Goal: Task Accomplishment & Management: Use online tool/utility

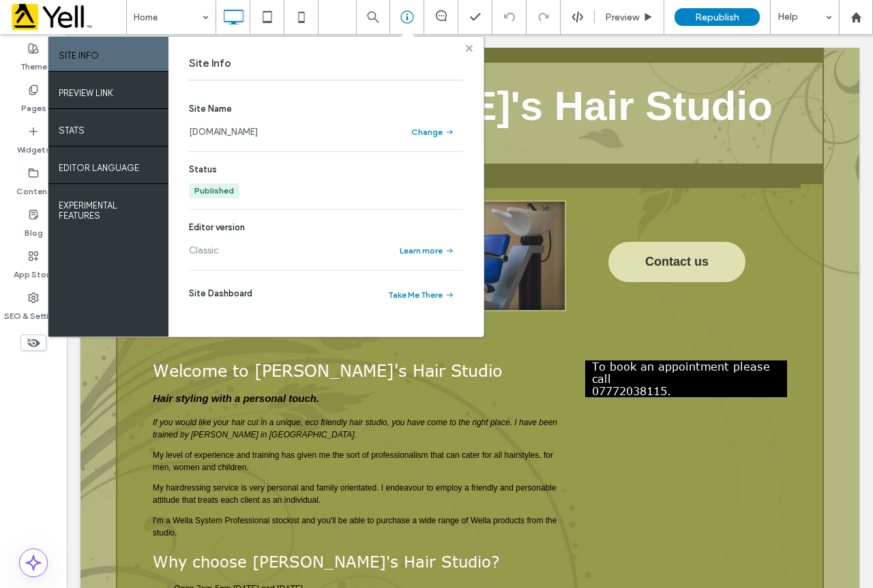
click at [468, 48] on use at bounding box center [469, 47] width 7 height 7
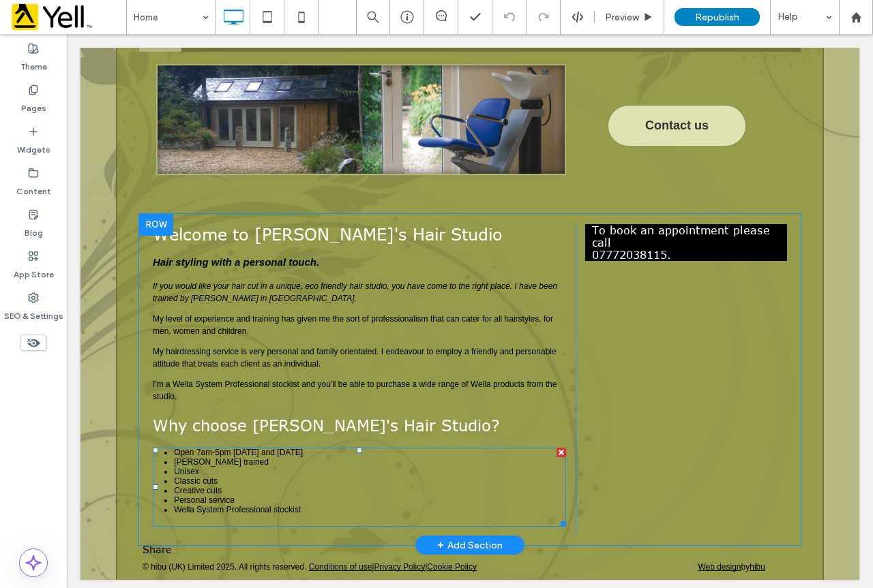
scroll to position [138, 0]
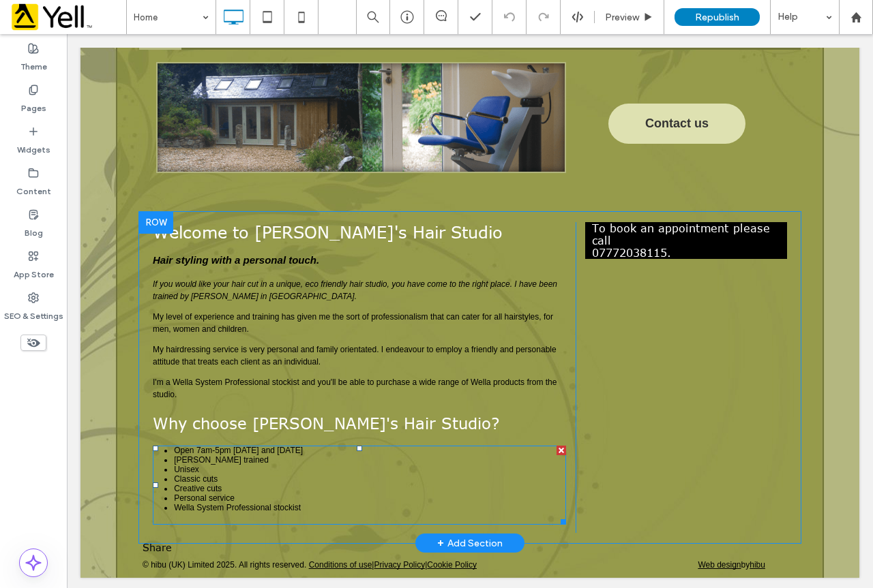
click at [197, 448] on span "Open 7am-5pm [DATE] and [DATE]" at bounding box center [238, 451] width 129 height 10
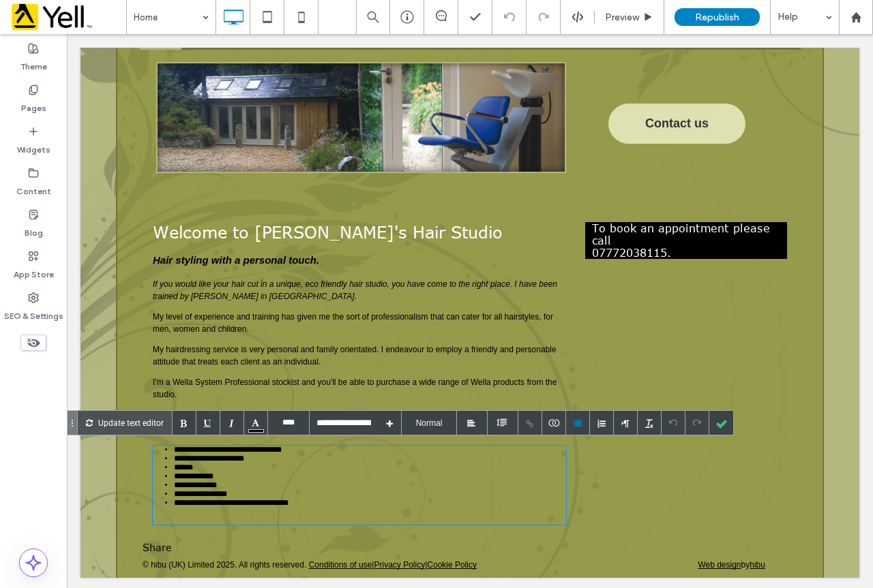
click at [196, 448] on span "**********" at bounding box center [228, 450] width 108 height 8
click at [725, 423] on div at bounding box center [721, 423] width 24 height 24
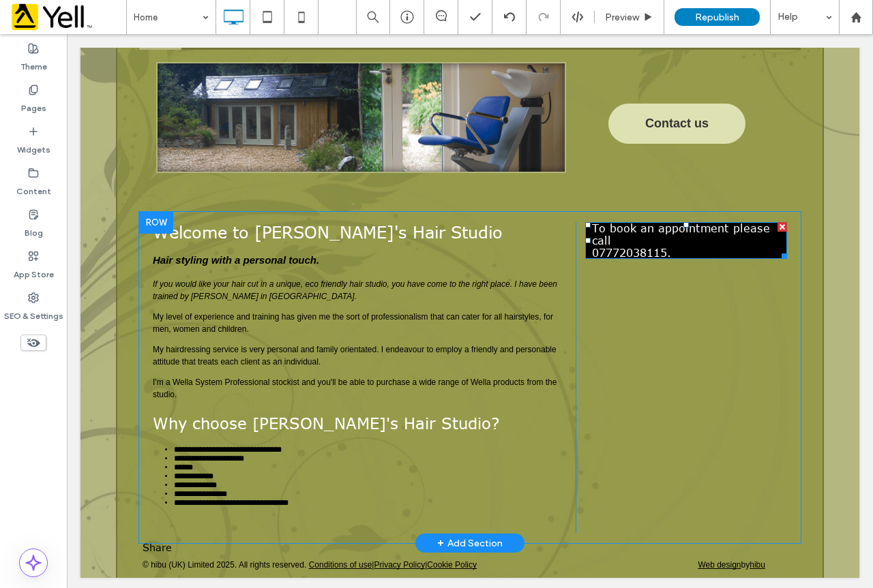
click at [648, 241] on p "To book an appointment please call [PHONE_NUMBER]." at bounding box center [686, 240] width 188 height 37
type input "****"
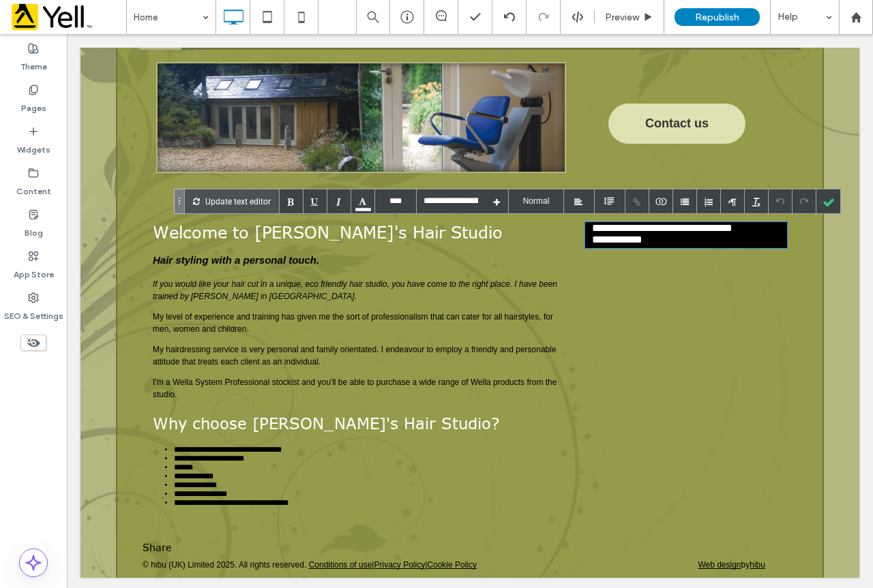
click at [650, 240] on p "**********" at bounding box center [686, 235] width 188 height 26
drag, startPoint x: 649, startPoint y: 240, endPoint x: 601, endPoint y: 242, distance: 47.8
click at [585, 239] on div "**********" at bounding box center [686, 235] width 202 height 26
copy p "**********"
click at [836, 202] on div at bounding box center [828, 202] width 24 height 24
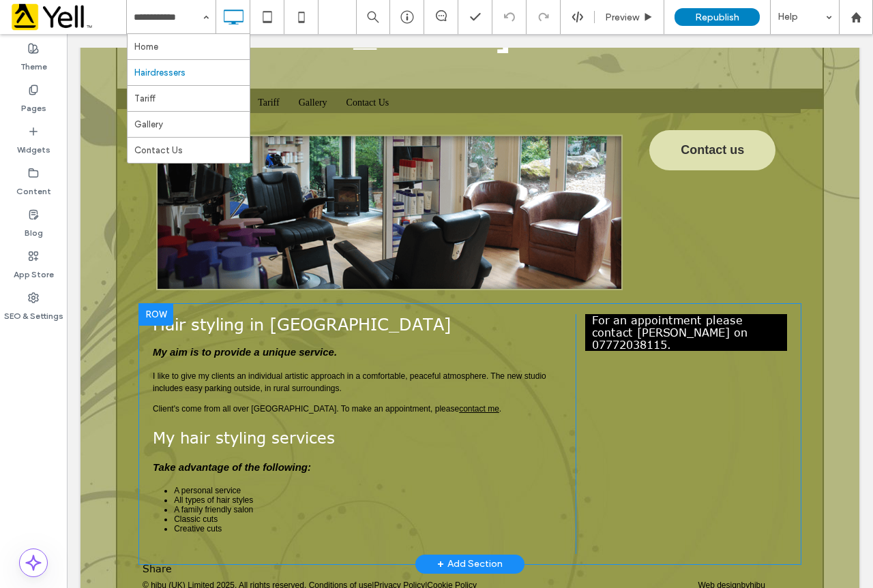
scroll to position [95, 0]
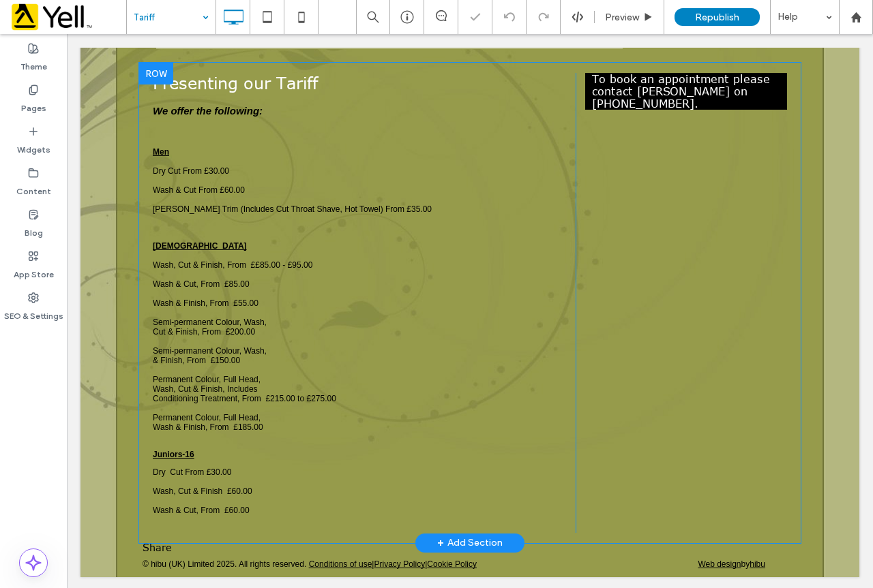
scroll to position [363, 0]
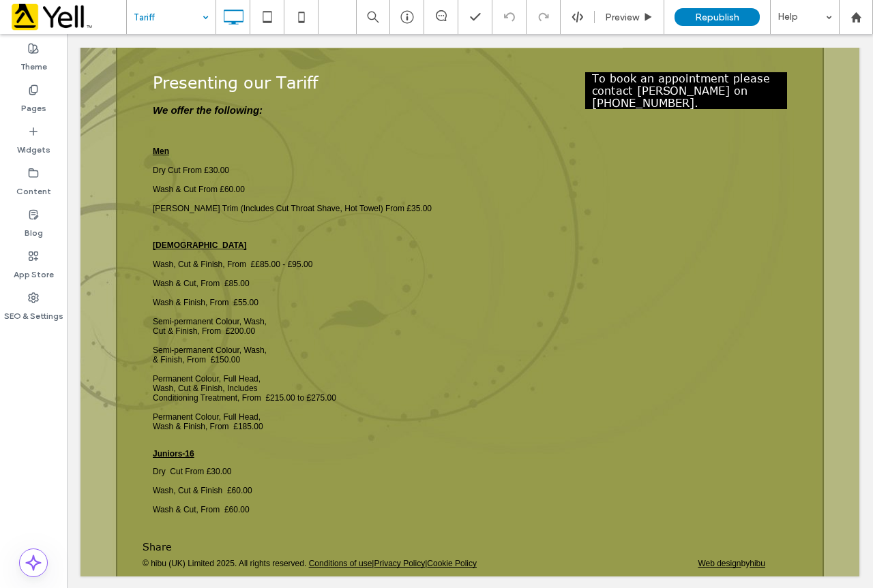
click at [173, 16] on input at bounding box center [168, 17] width 68 height 34
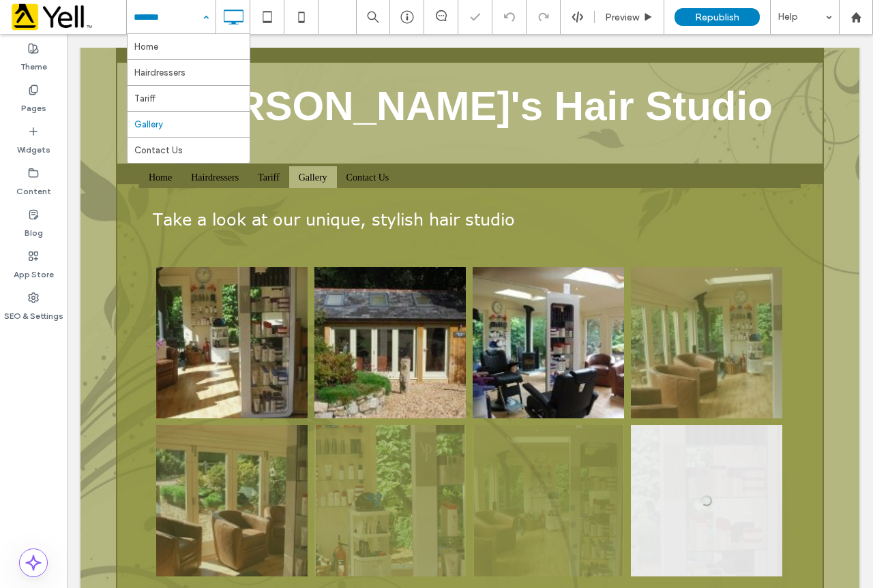
click at [162, 16] on input at bounding box center [168, 17] width 68 height 34
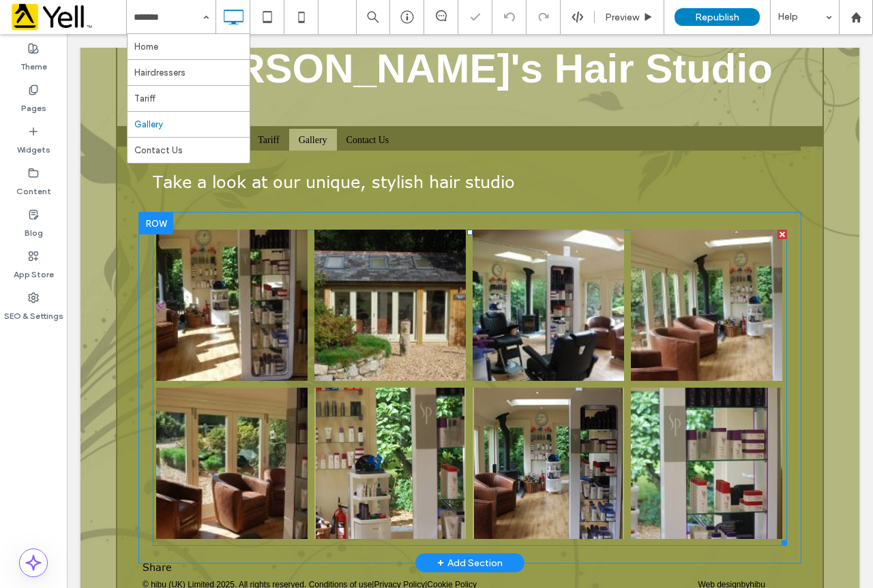
scroll to position [59, 0]
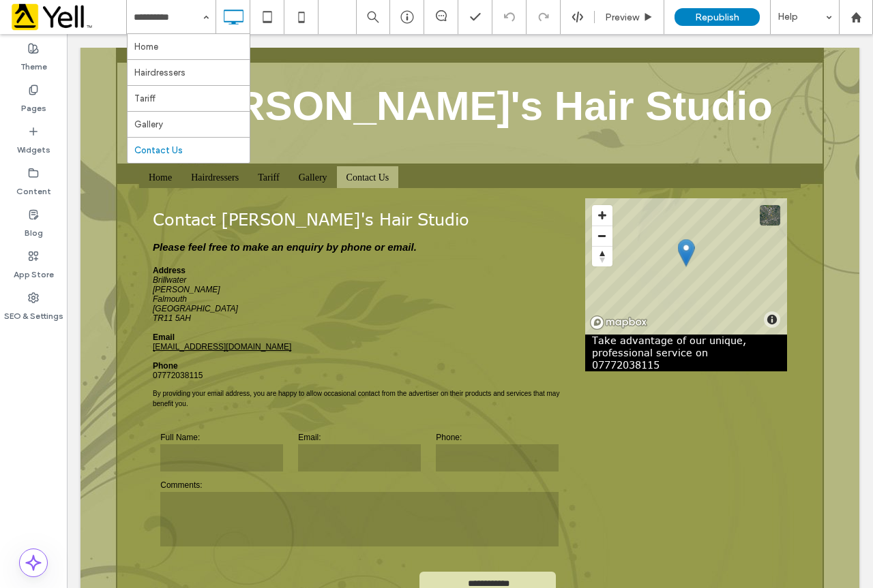
click at [92, 316] on div "**********" at bounding box center [469, 409] width 779 height 442
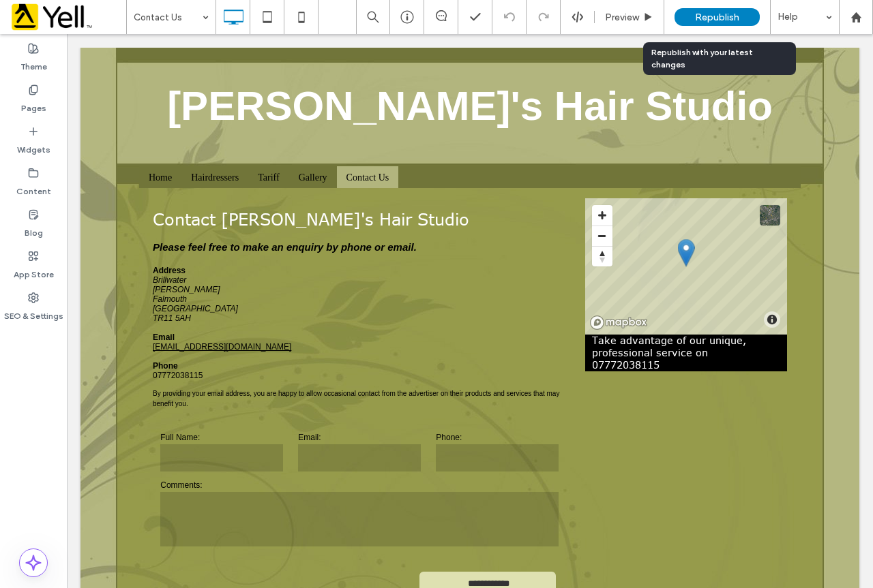
click at [729, 12] on span "Republish" at bounding box center [717, 18] width 44 height 12
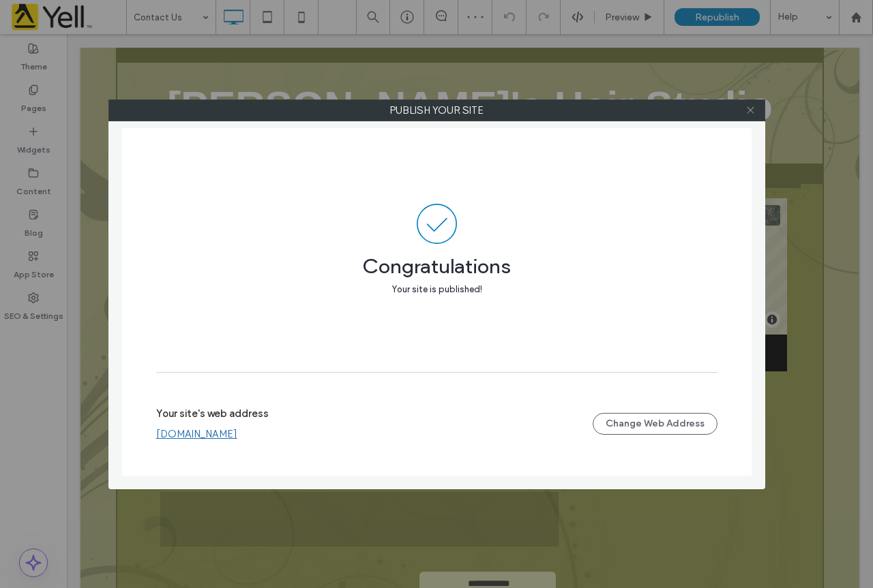
click at [752, 107] on icon at bounding box center [750, 110] width 10 height 10
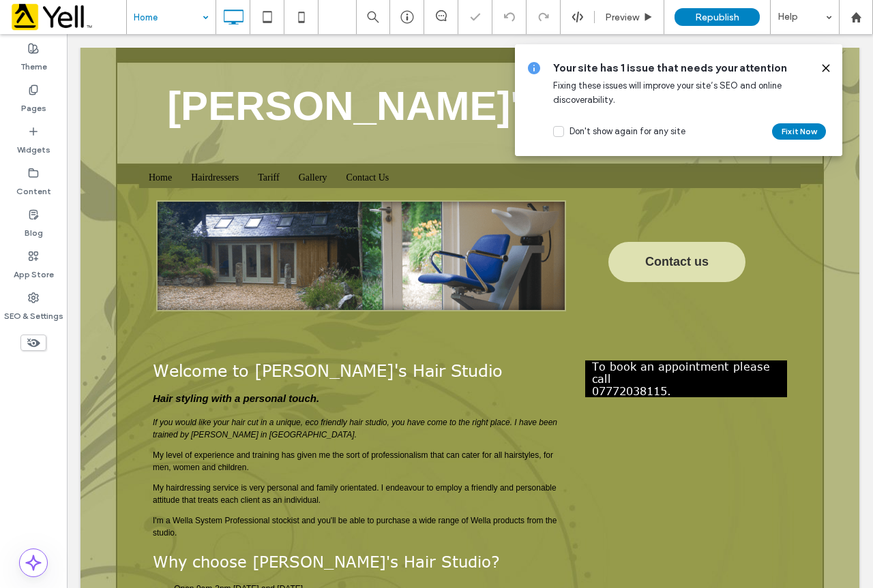
click at [824, 69] on icon at bounding box center [825, 68] width 11 height 11
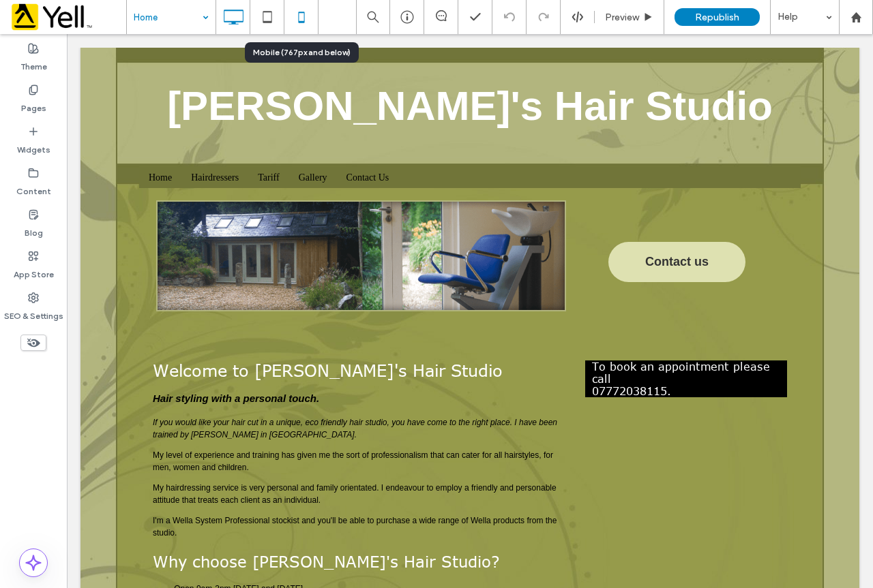
click at [305, 13] on icon at bounding box center [301, 16] width 27 height 27
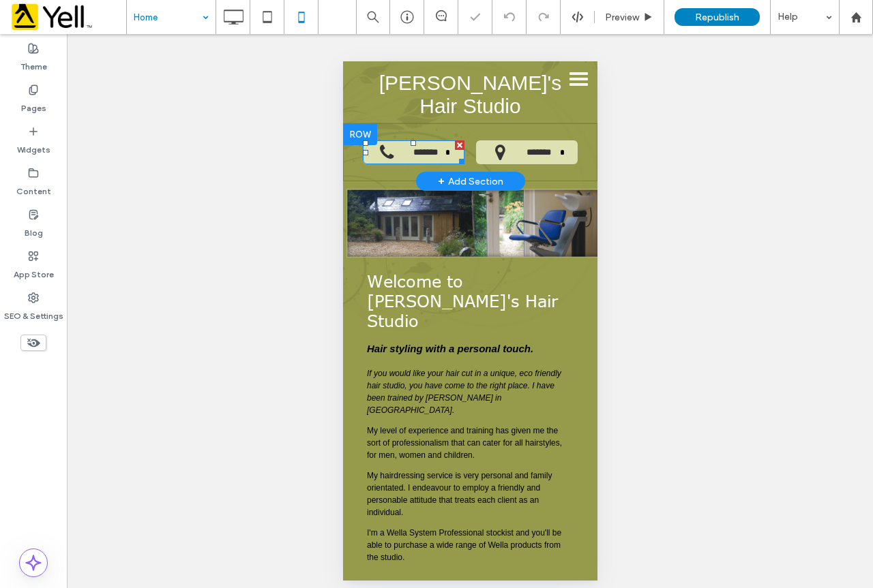
click at [406, 140] on span "*******" at bounding box center [426, 152] width 40 height 24
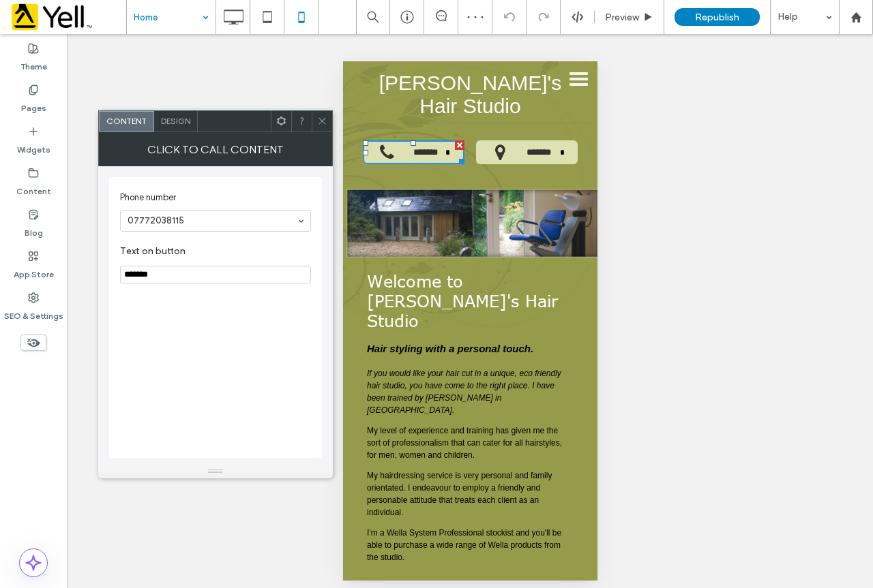
click at [326, 117] on icon at bounding box center [322, 121] width 10 height 10
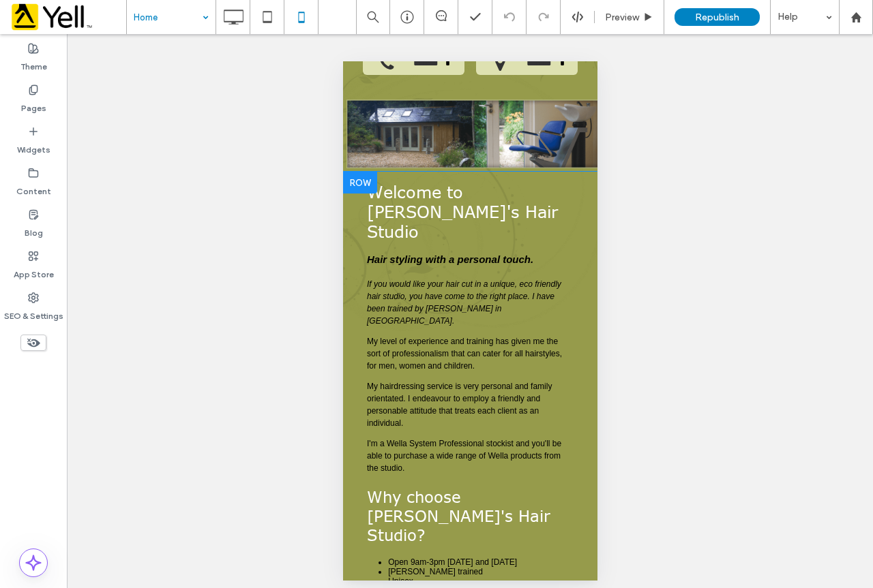
scroll to position [190, 0]
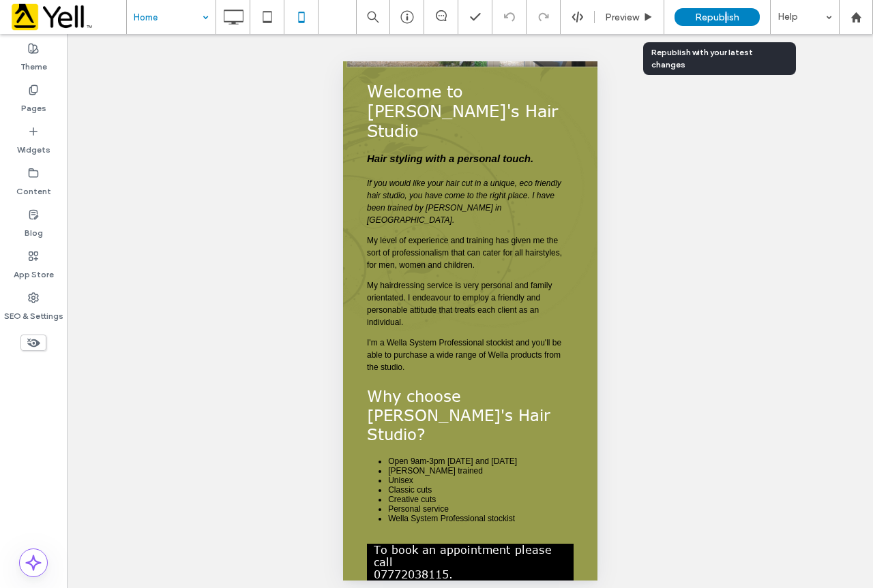
click at [725, 13] on span "Republish" at bounding box center [717, 18] width 44 height 12
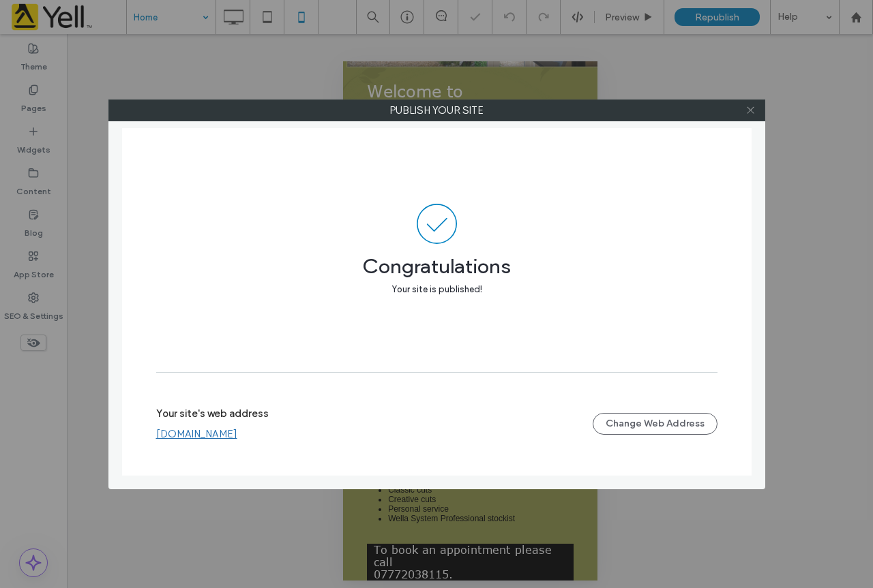
click at [752, 110] on icon at bounding box center [750, 110] width 10 height 10
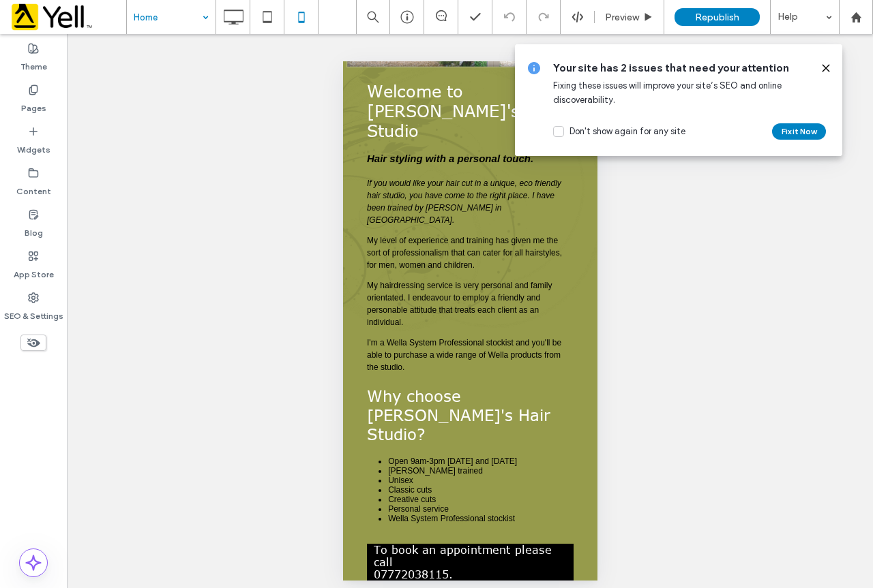
click at [822, 69] on icon at bounding box center [825, 68] width 11 height 11
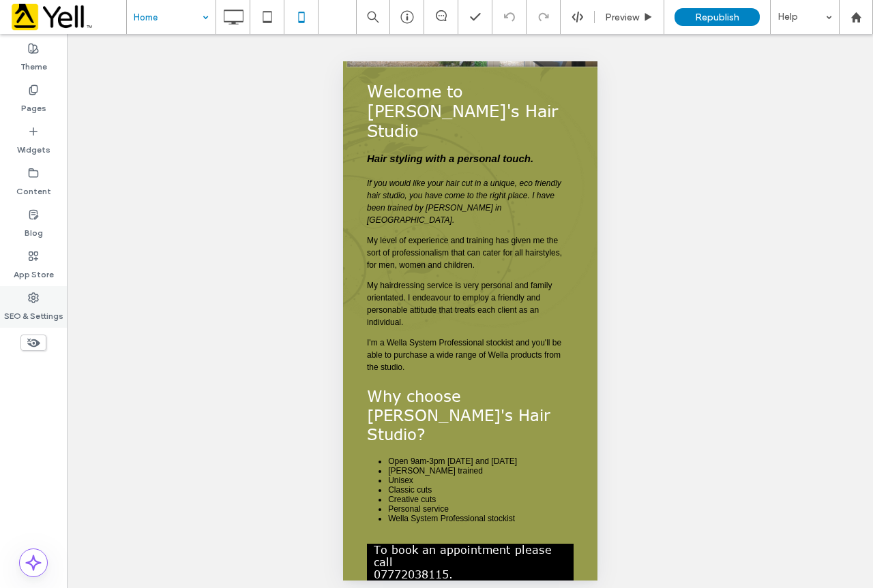
click at [35, 301] on icon at bounding box center [33, 297] width 11 height 11
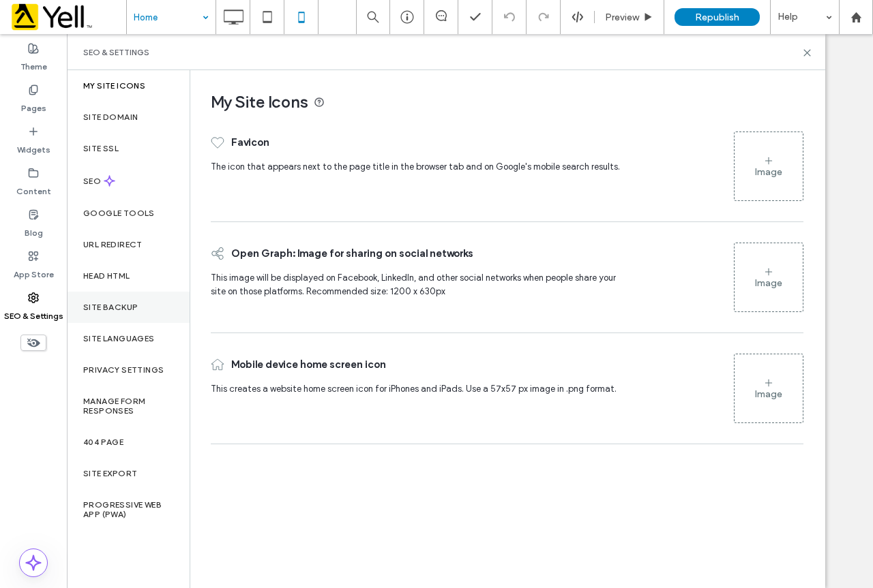
click at [143, 307] on div "Site Backup" at bounding box center [128, 307] width 123 height 31
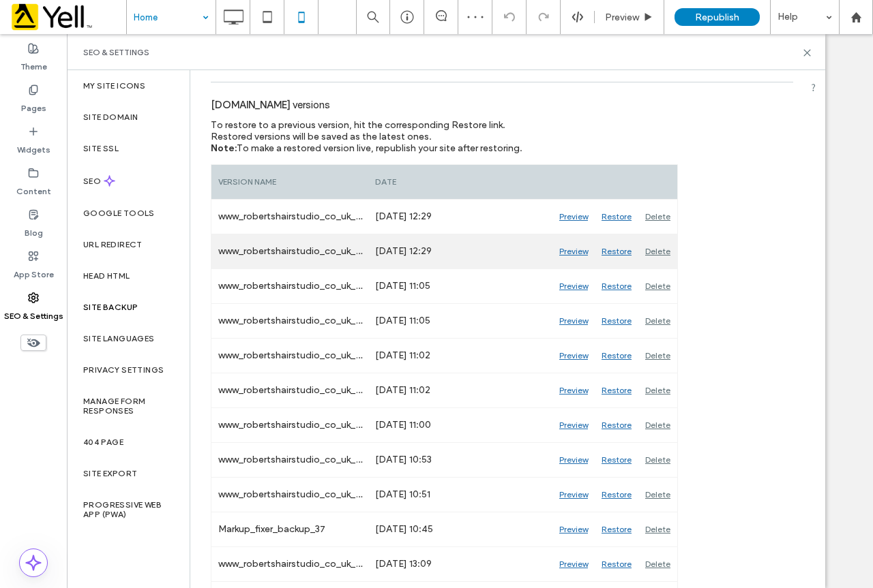
scroll to position [205, 0]
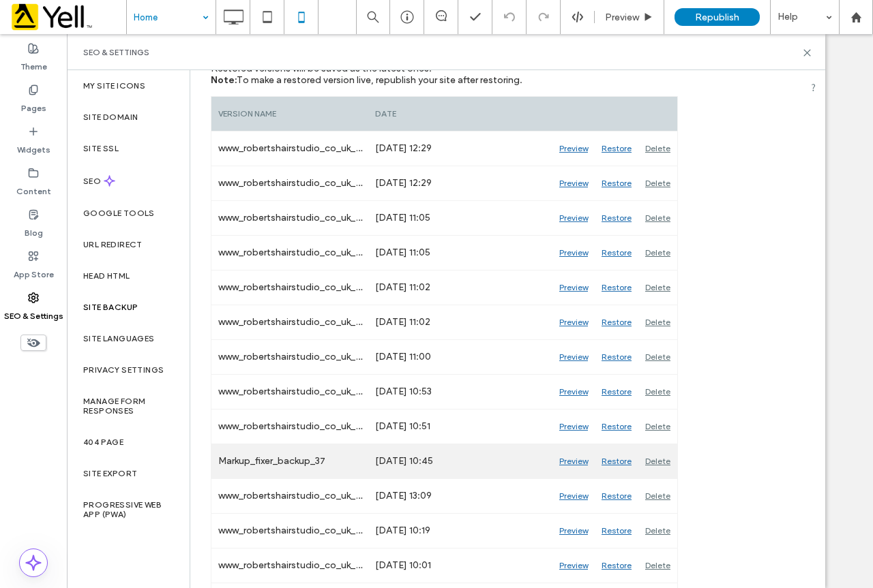
click at [578, 464] on div "Preview" at bounding box center [573, 462] width 42 height 34
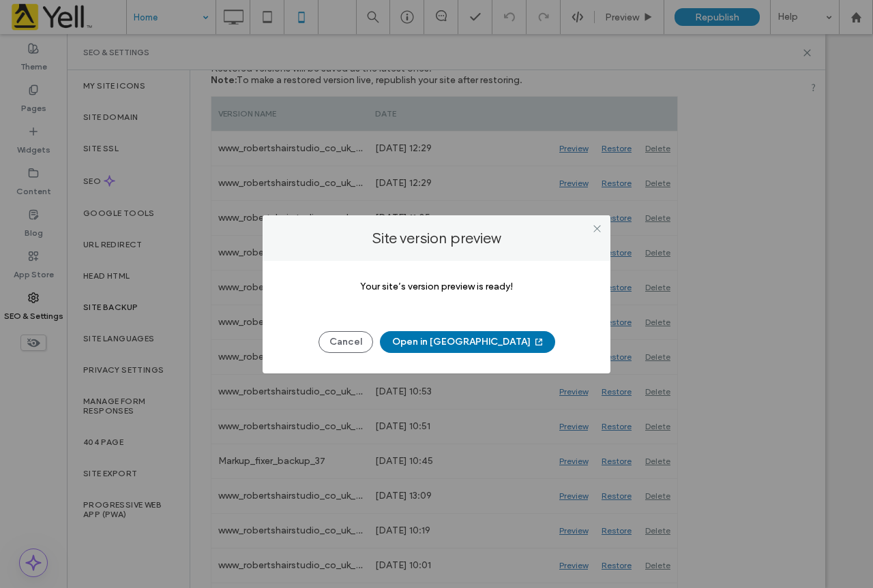
click at [471, 342] on button "Open in [GEOGRAPHIC_DATA]" at bounding box center [467, 342] width 175 height 22
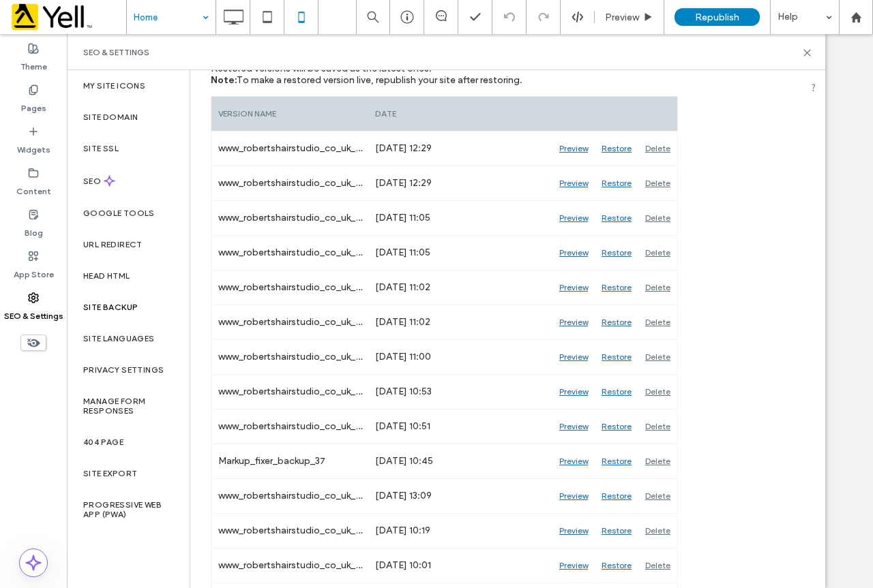
click at [810, 54] on icon at bounding box center [807, 53] width 10 height 10
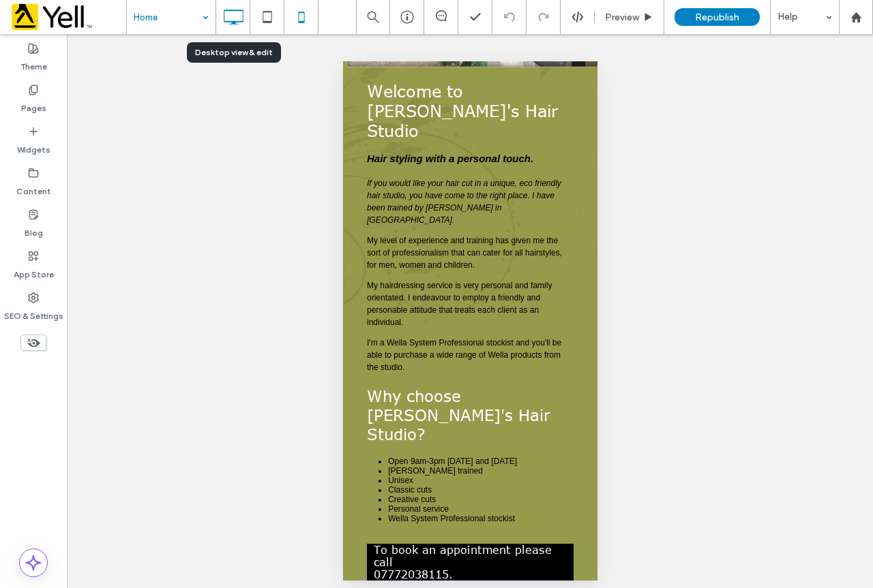
click at [224, 12] on icon at bounding box center [233, 16] width 27 height 27
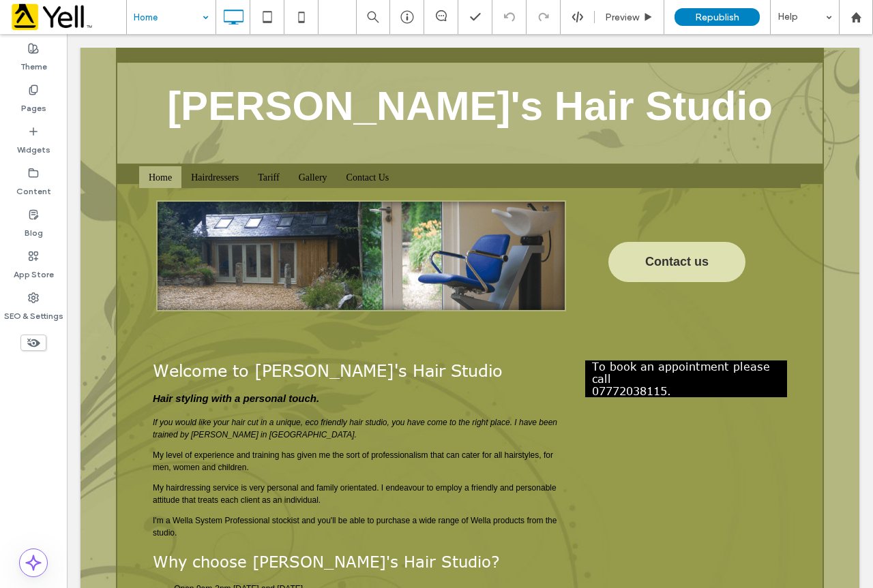
scroll to position [0, 0]
click at [32, 131] on use at bounding box center [33, 130] width 7 height 7
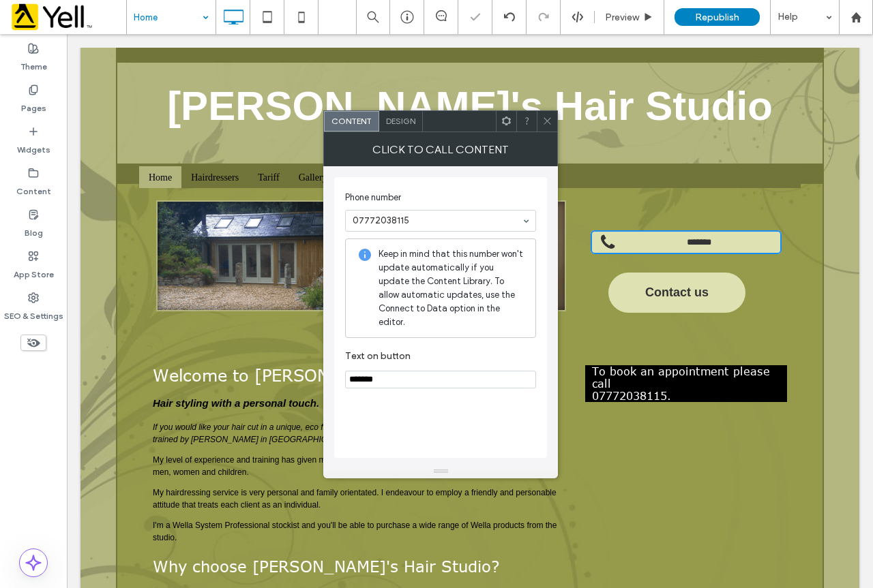
click at [546, 114] on span at bounding box center [547, 121] width 10 height 20
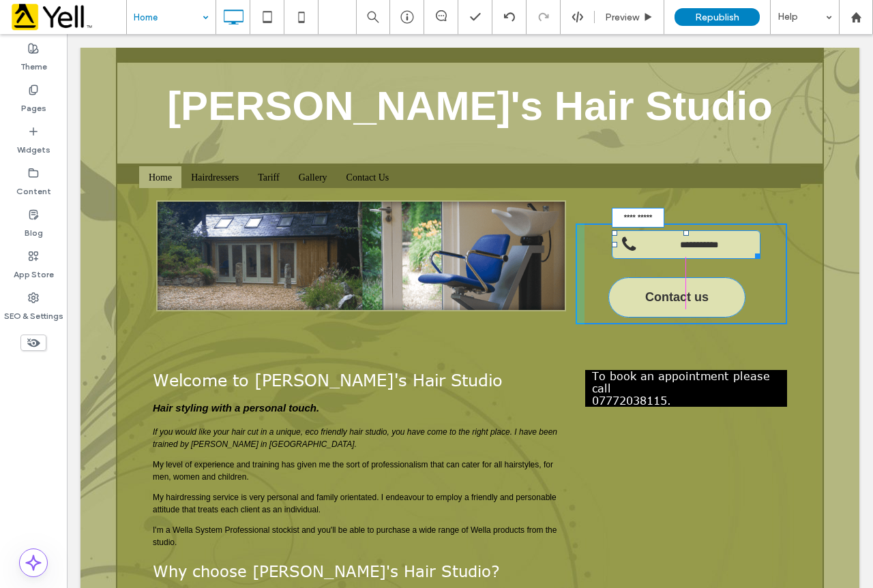
drag, startPoint x: 767, startPoint y: 251, endPoint x: 751, endPoint y: 254, distance: 16.6
click at [751, 254] on div at bounding box center [755, 254] width 10 height 10
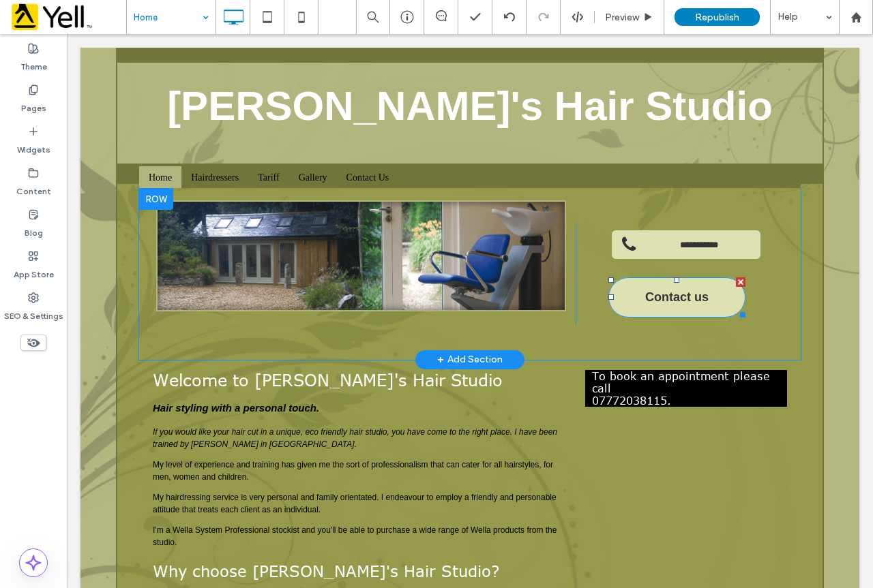
click at [678, 296] on span "Contact us" at bounding box center [676, 297] width 63 height 14
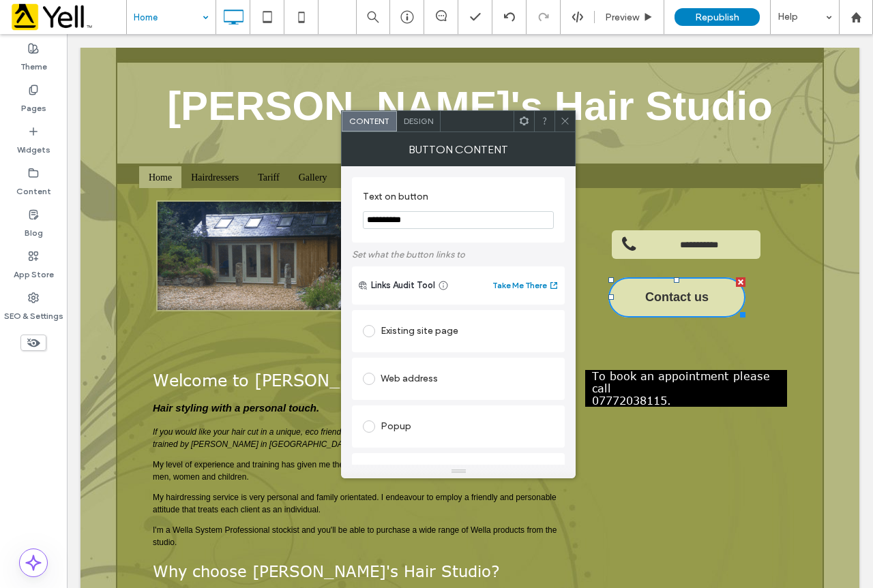
click at [415, 333] on div "Existing site page" at bounding box center [458, 331] width 191 height 22
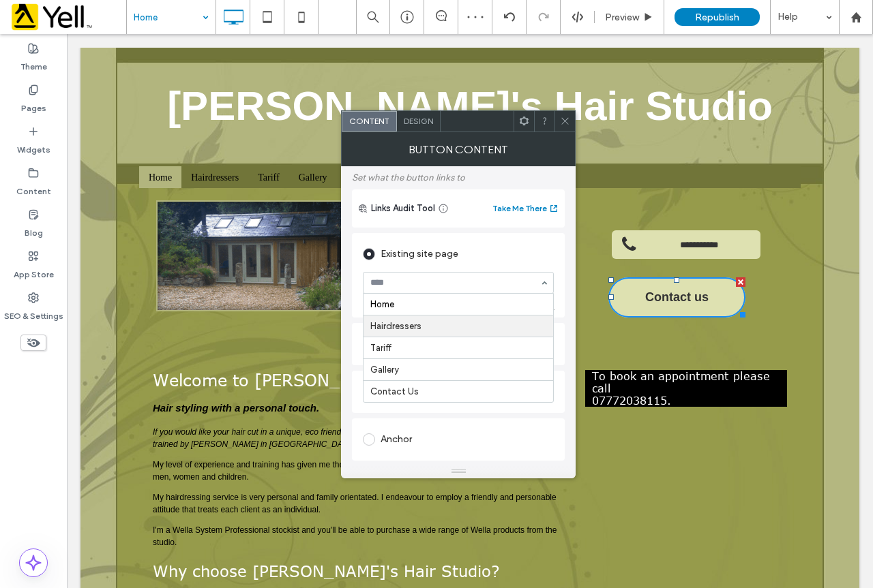
scroll to position [217, 0]
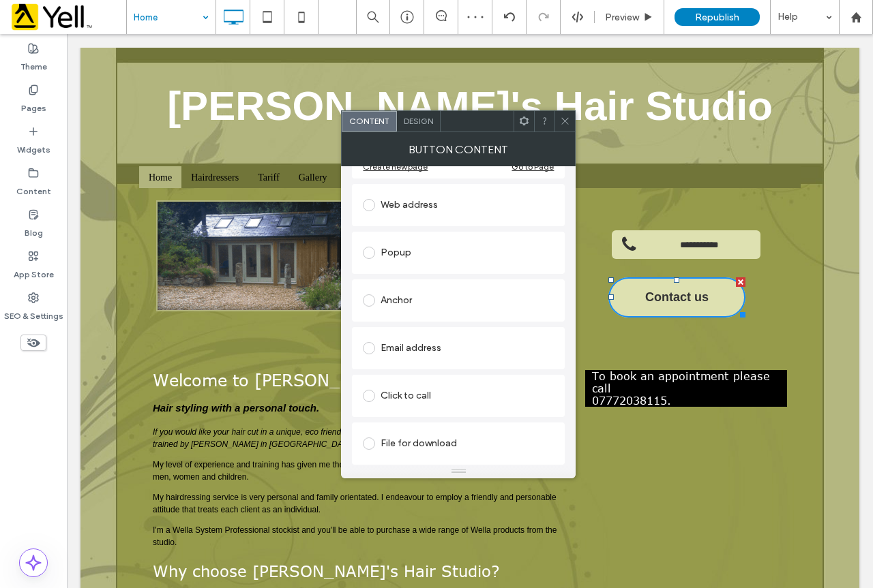
click at [570, 119] on icon at bounding box center [565, 121] width 10 height 10
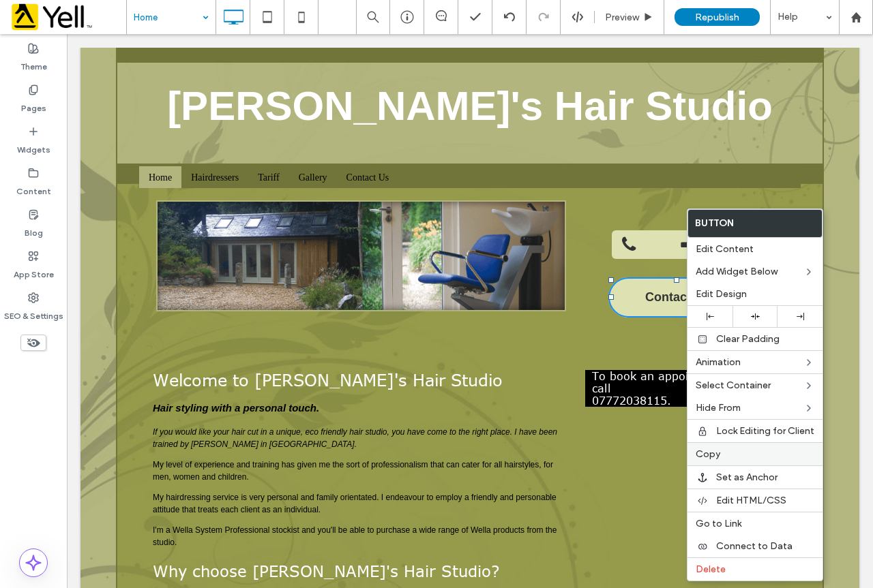
click at [718, 453] on span "Copy" at bounding box center [707, 455] width 25 height 12
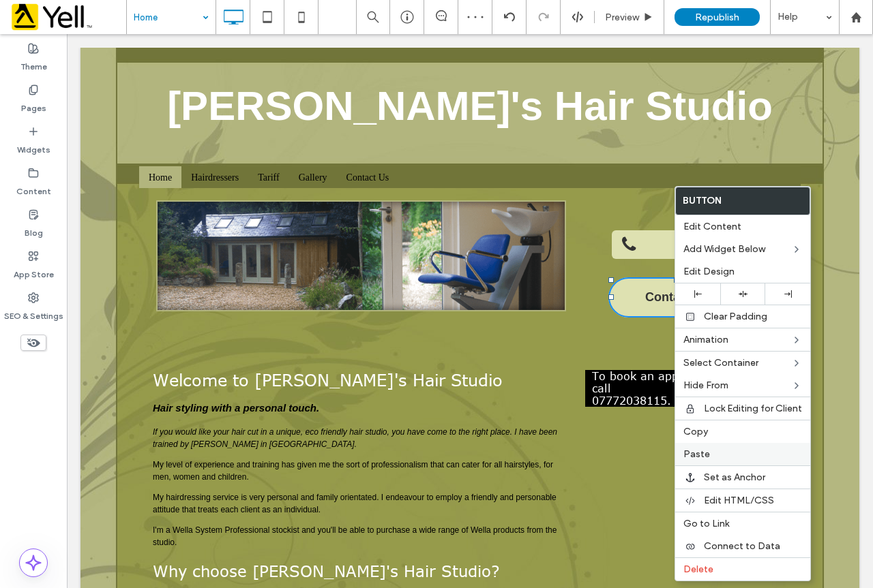
click at [716, 449] on label "Paste" at bounding box center [742, 455] width 119 height 12
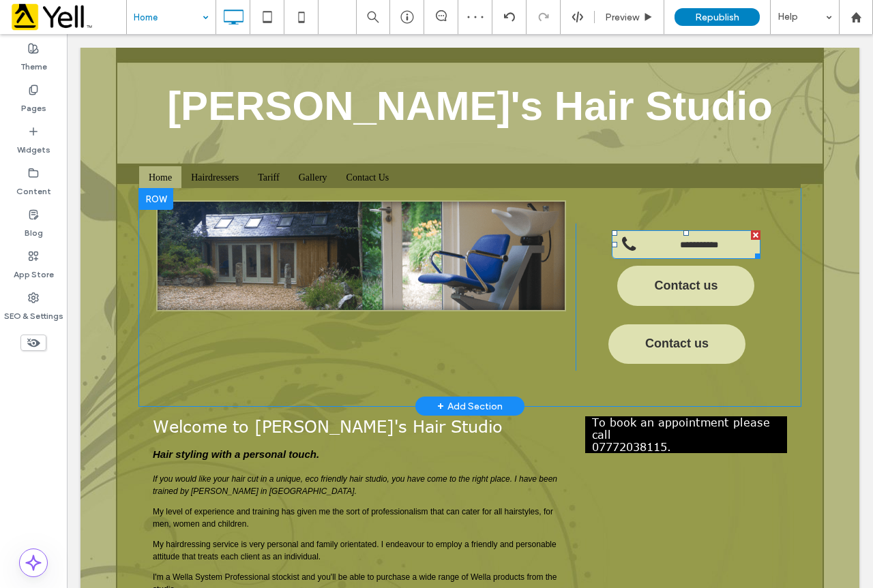
click at [751, 232] on div at bounding box center [756, 235] width 10 height 10
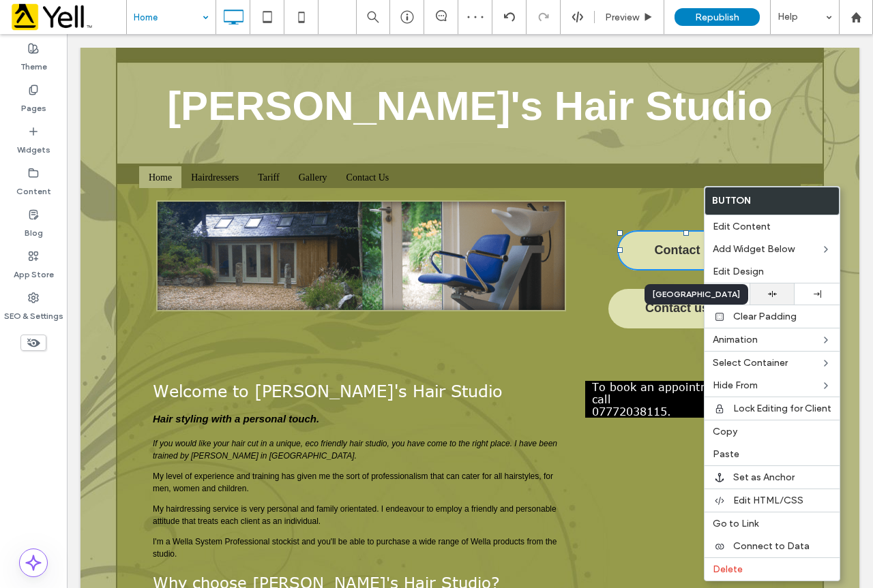
click at [770, 297] on icon at bounding box center [772, 294] width 9 height 9
click at [584, 303] on div "Contact us Contact us Click To Paste" at bounding box center [680, 280] width 211 height 112
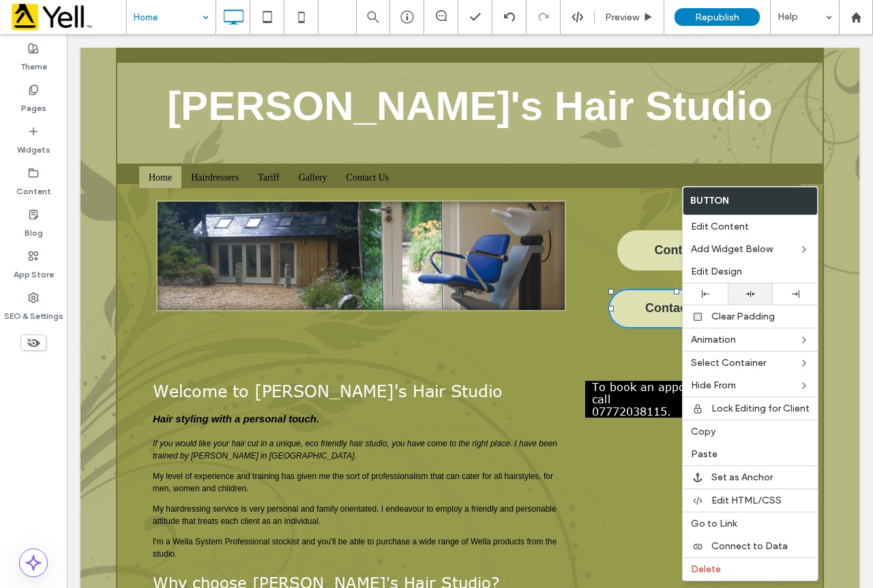
click at [749, 290] on icon at bounding box center [750, 294] width 9 height 9
click at [578, 322] on div "Contact us Contact us Click To Paste" at bounding box center [680, 280] width 211 height 112
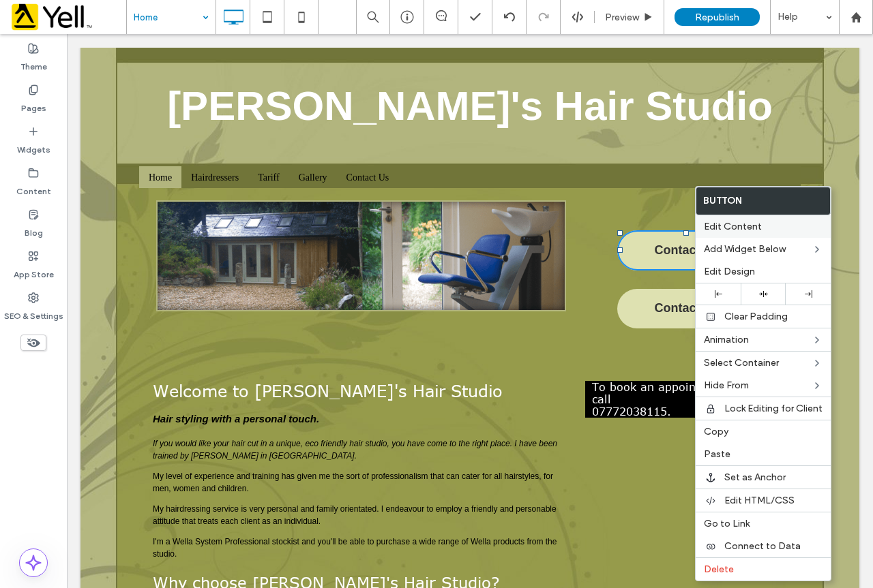
click at [738, 224] on span "Edit Content" at bounding box center [733, 227] width 58 height 12
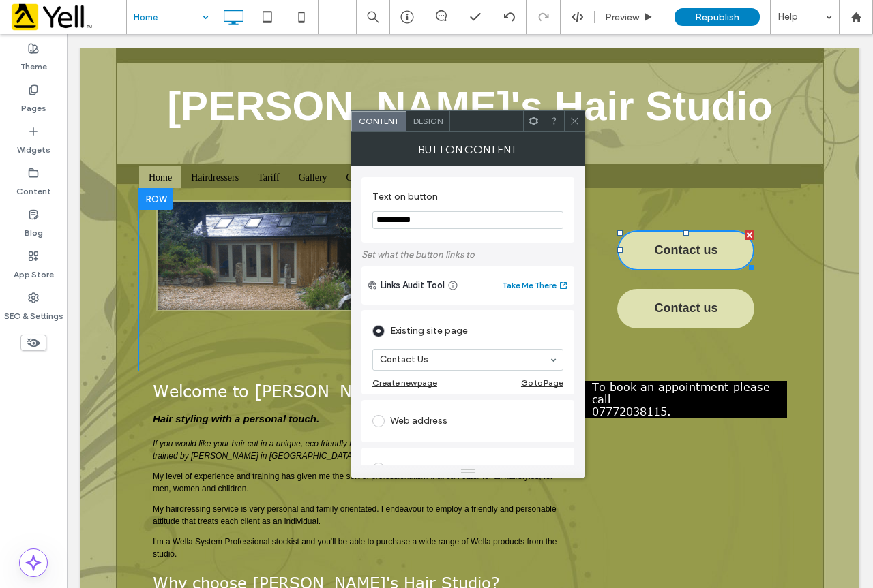
drag, startPoint x: 516, startPoint y: 254, endPoint x: 348, endPoint y: 224, distance: 170.4
paste input "**********"
click at [449, 222] on input "****" at bounding box center [467, 220] width 191 height 18
paste input "**********"
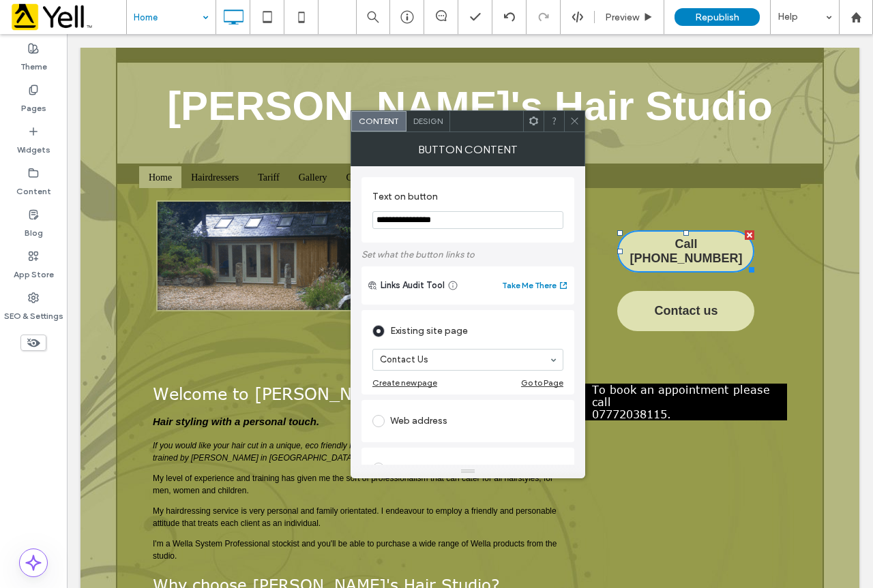
click at [417, 220] on input "**********" at bounding box center [467, 220] width 191 height 18
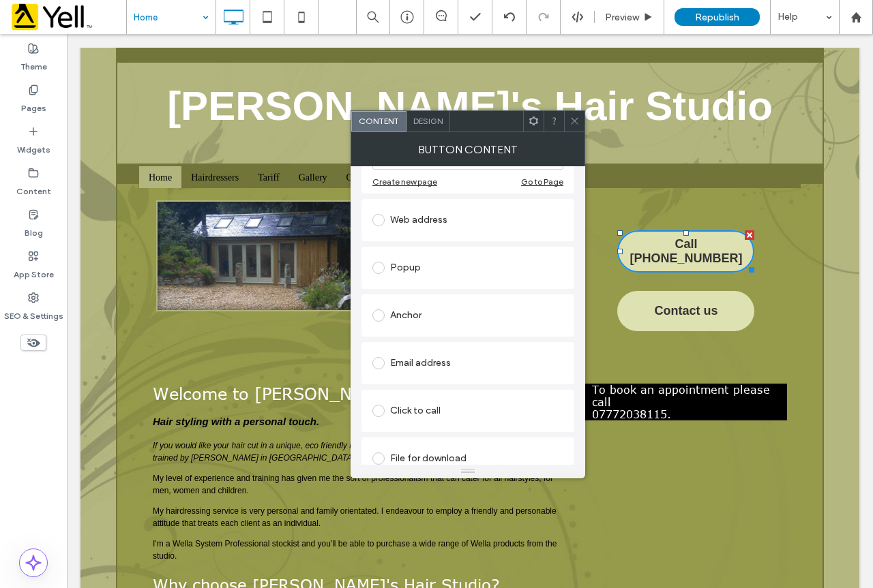
scroll to position [205, 0]
type input "**********"
click at [438, 417] on div "Click to call" at bounding box center [467, 408] width 191 height 22
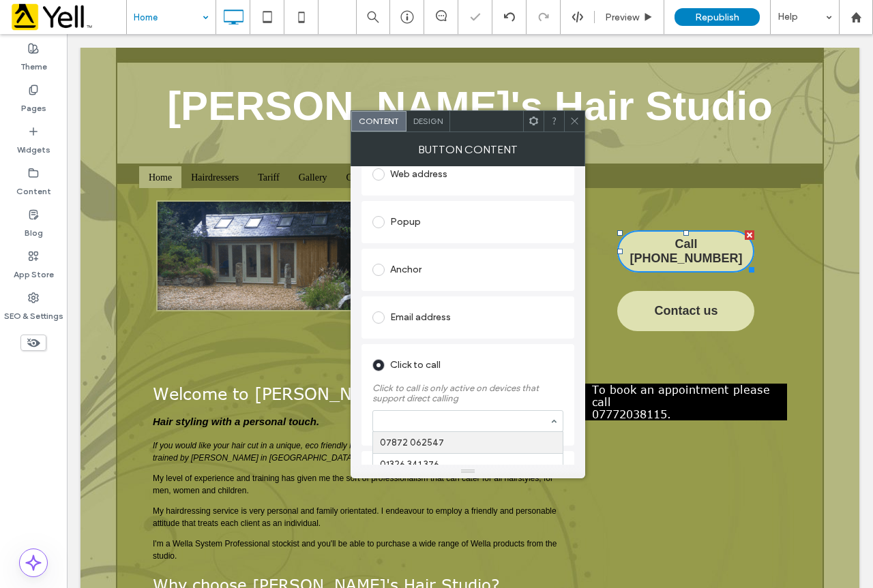
scroll to position [238, 0]
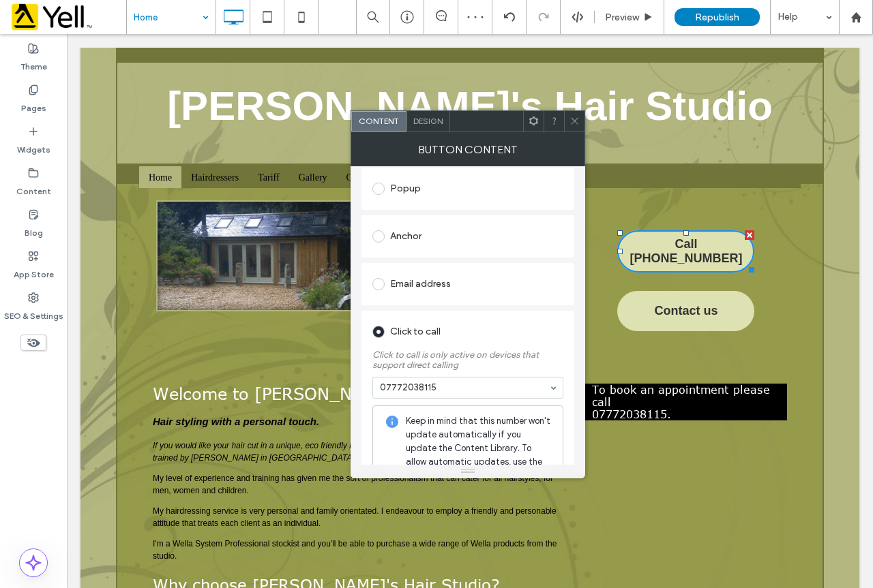
click at [577, 113] on span at bounding box center [574, 121] width 10 height 20
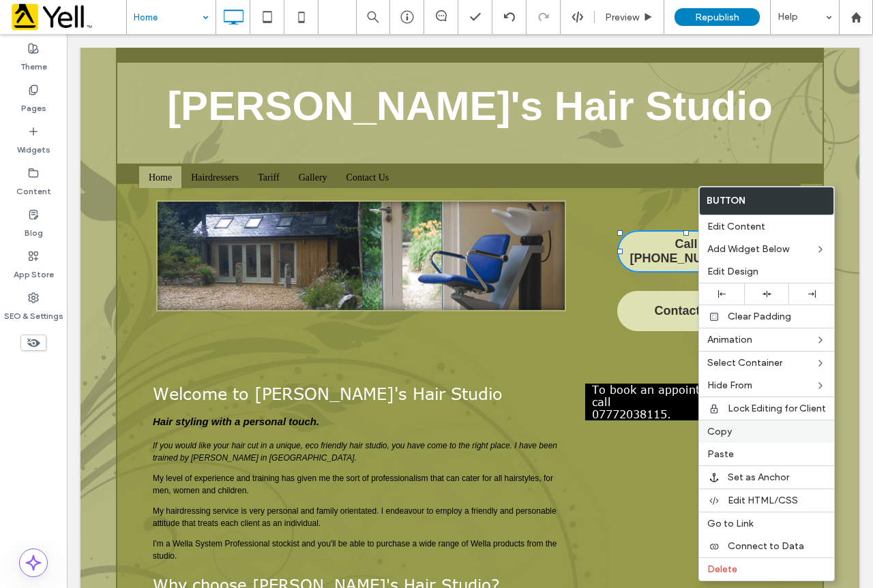
click at [729, 429] on span "Copy" at bounding box center [719, 432] width 25 height 12
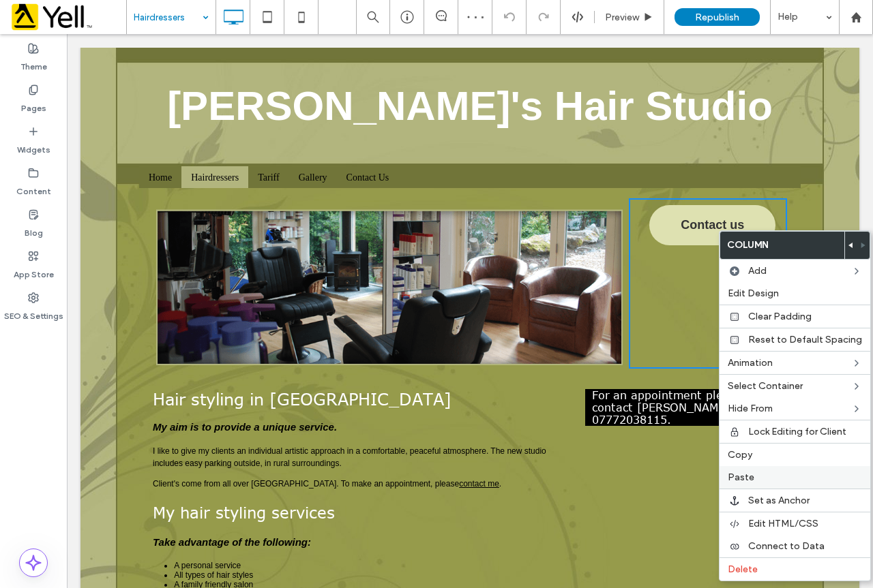
click at [753, 474] on label "Paste" at bounding box center [794, 478] width 134 height 12
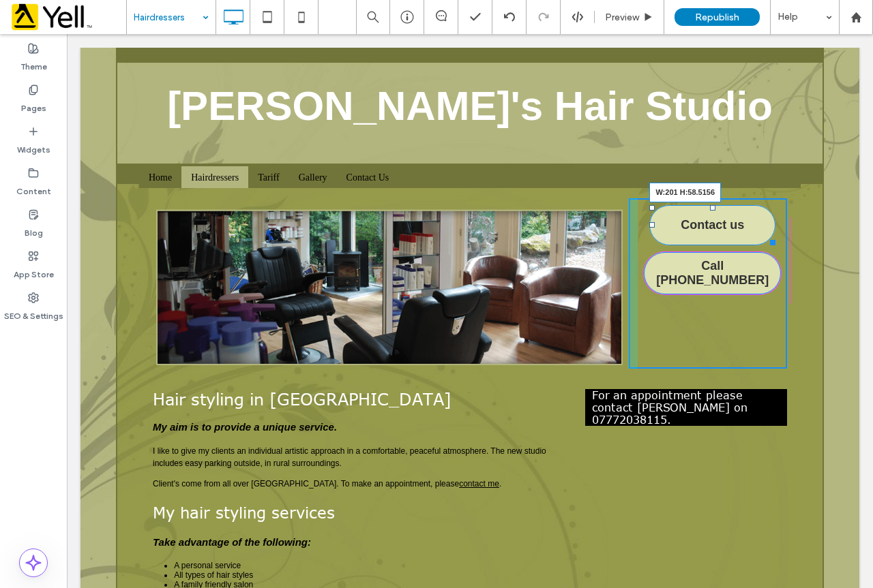
click at [768, 237] on div at bounding box center [770, 240] width 10 height 10
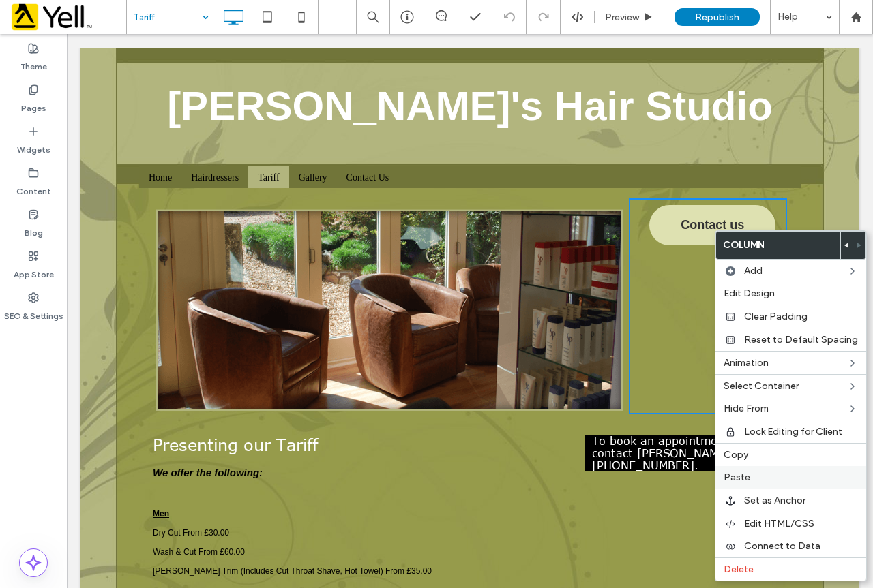
click at [753, 477] on label "Paste" at bounding box center [790, 478] width 134 height 12
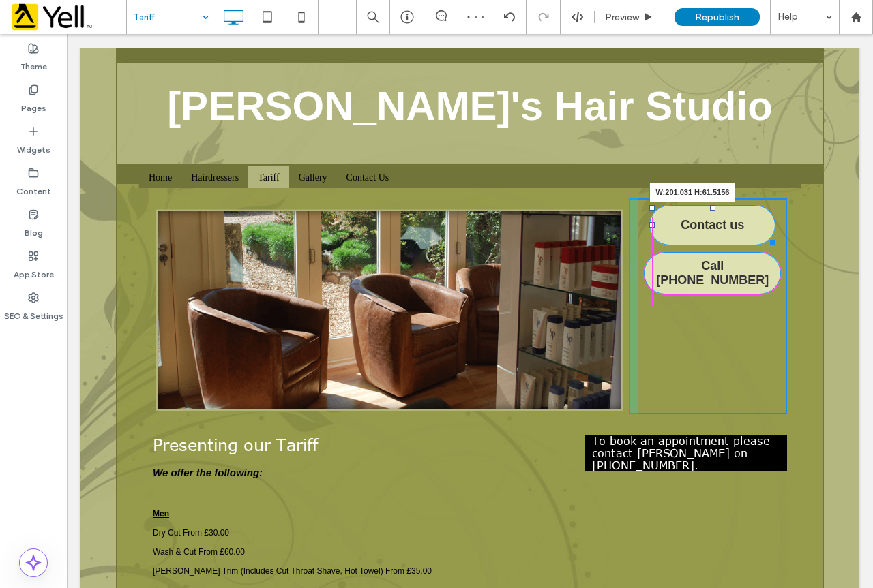
drag, startPoint x: 766, startPoint y: 237, endPoint x: 773, endPoint y: 239, distance: 7.8
click at [773, 239] on div at bounding box center [770, 240] width 10 height 10
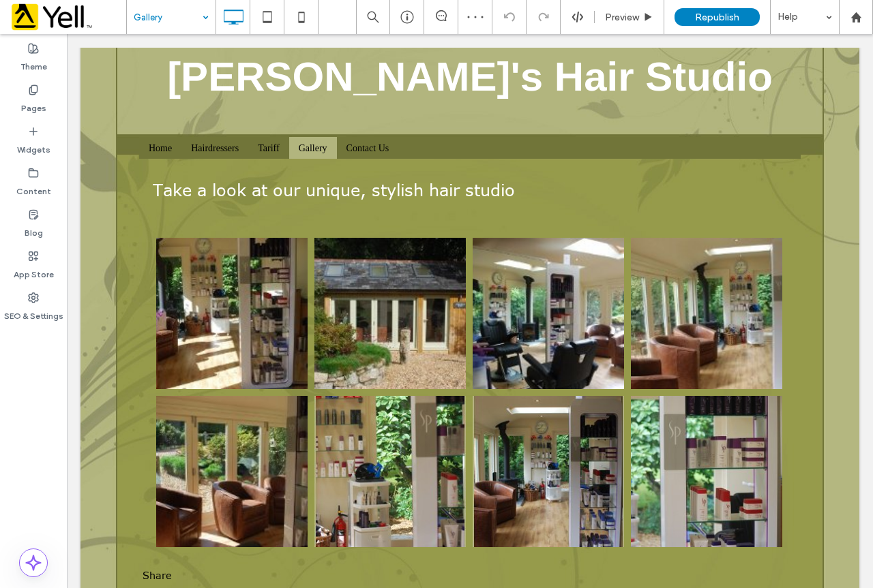
scroll to position [12, 0]
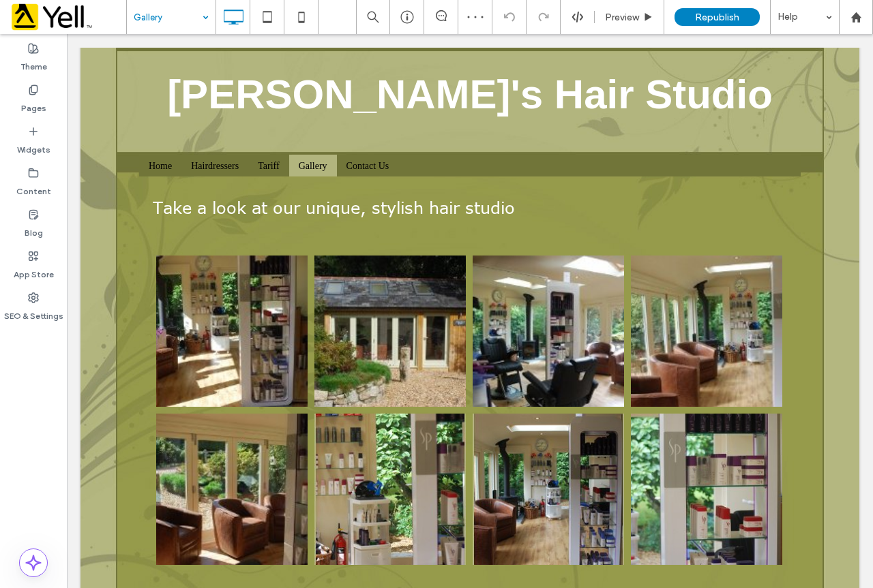
click at [142, 20] on input at bounding box center [168, 17] width 68 height 34
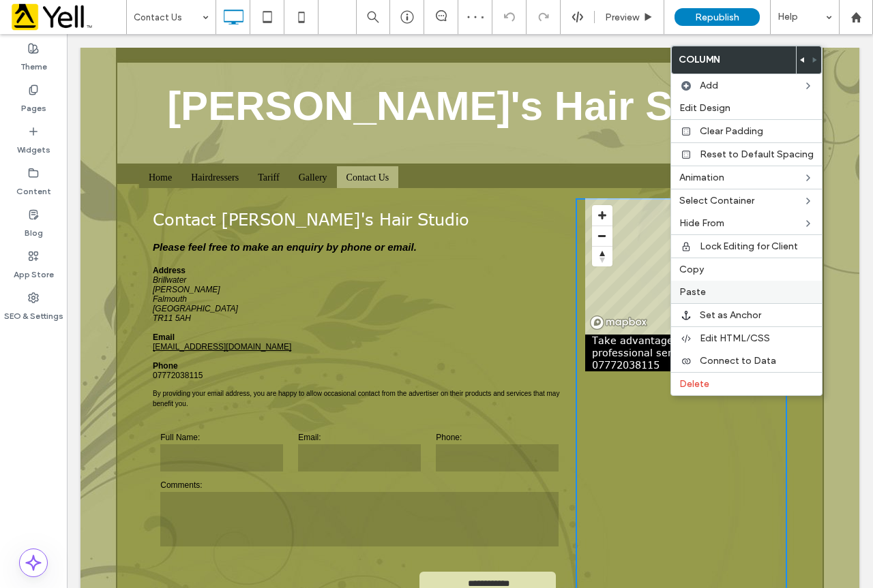
click at [701, 288] on span "Paste" at bounding box center [692, 292] width 27 height 12
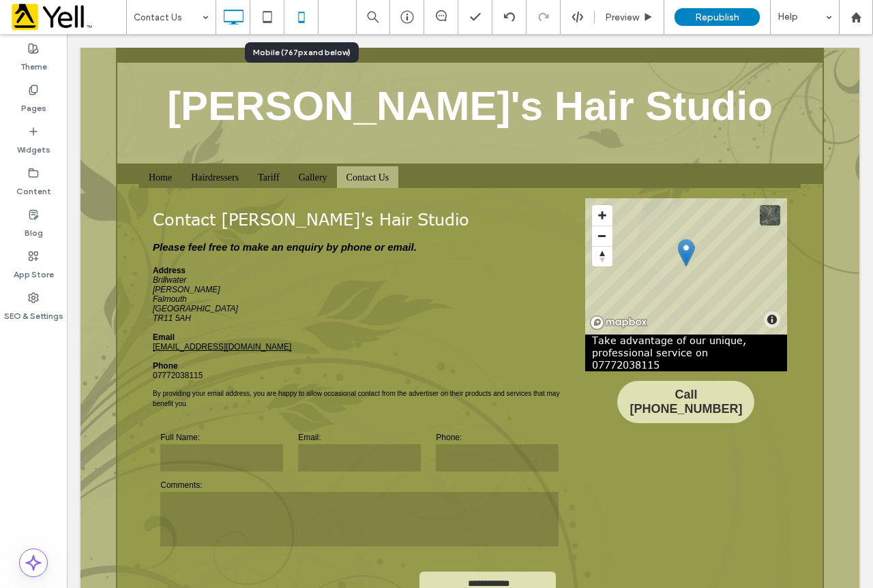
click at [301, 17] on icon at bounding box center [301, 16] width 27 height 27
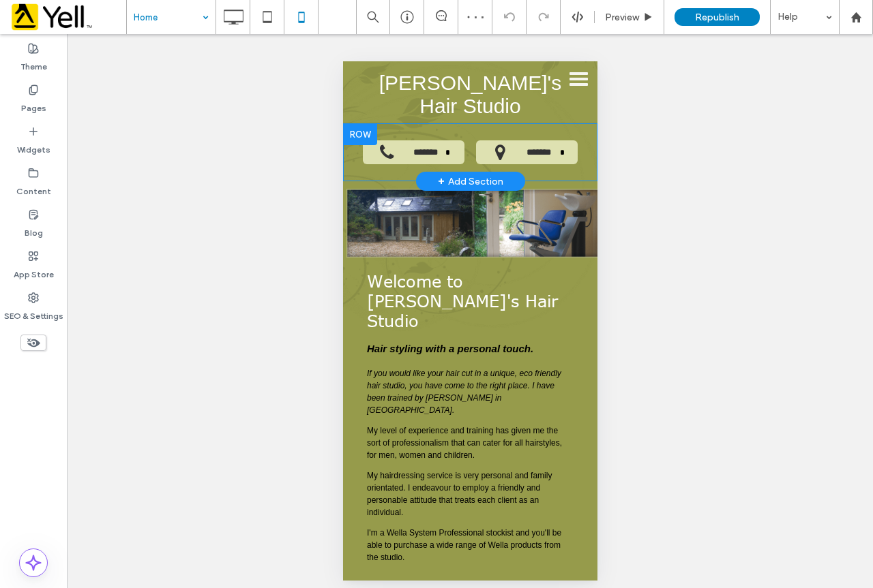
click at [356, 123] on div at bounding box center [359, 134] width 34 height 22
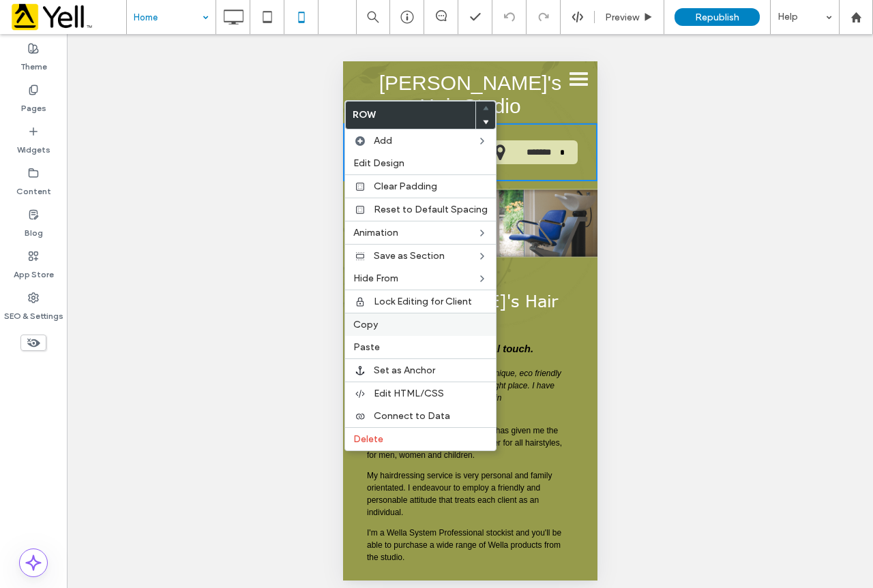
click at [382, 326] on label "Copy" at bounding box center [420, 325] width 134 height 12
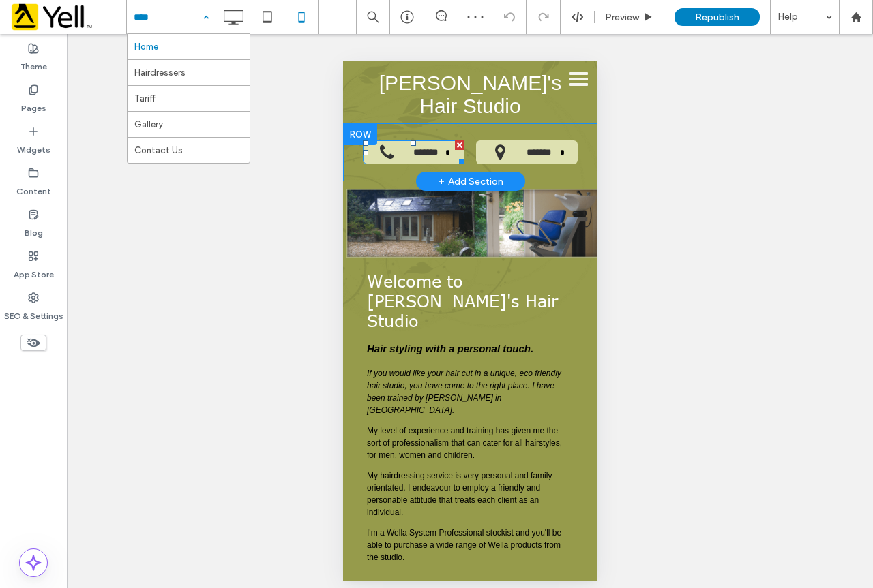
click at [406, 140] on span "*******" at bounding box center [426, 152] width 40 height 24
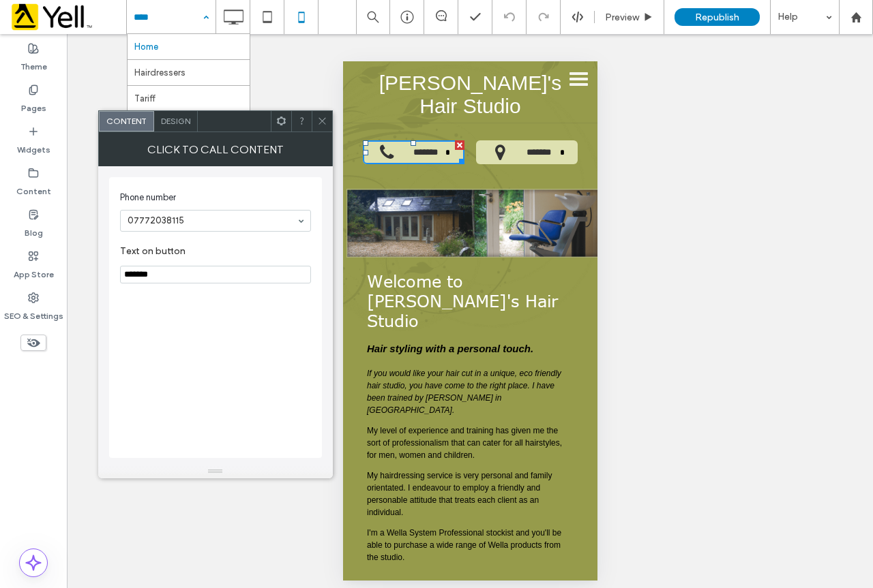
click at [322, 119] on icon at bounding box center [322, 121] width 10 height 10
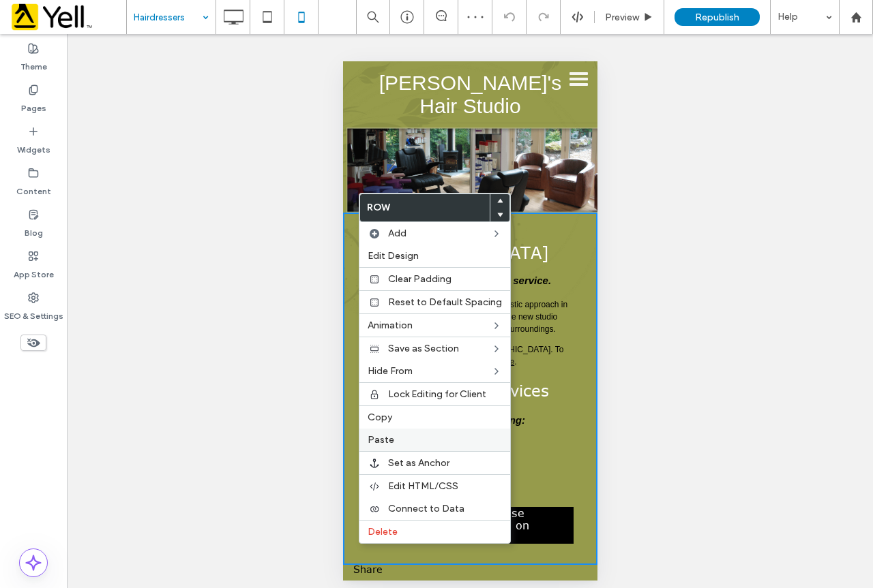
click at [391, 437] on label "Paste" at bounding box center [434, 440] width 134 height 12
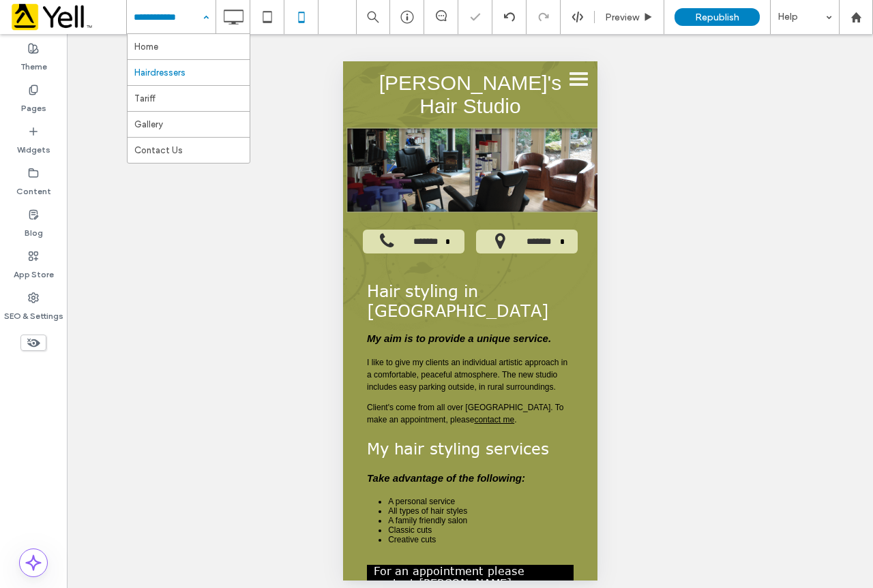
drag, startPoint x: 155, startPoint y: 15, endPoint x: 156, endPoint y: 27, distance: 12.3
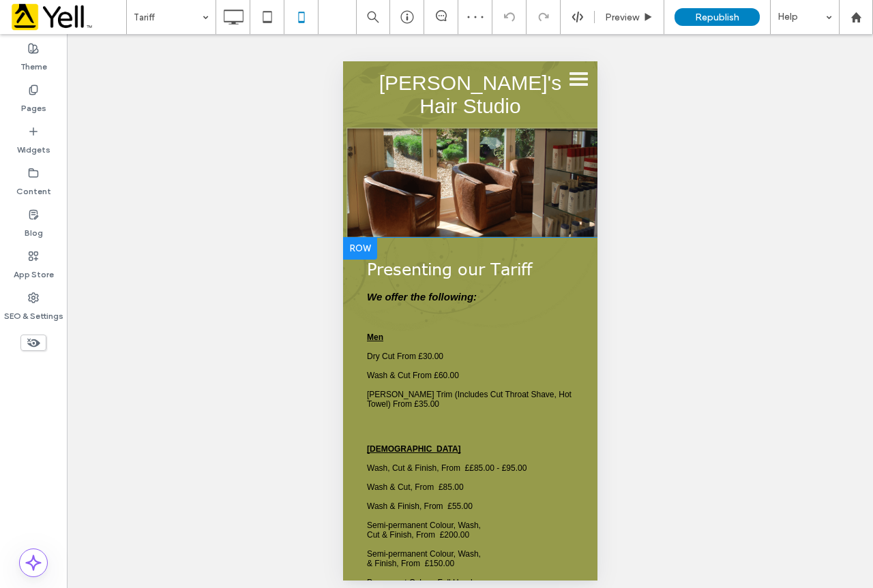
click at [359, 238] on div at bounding box center [359, 249] width 34 height 22
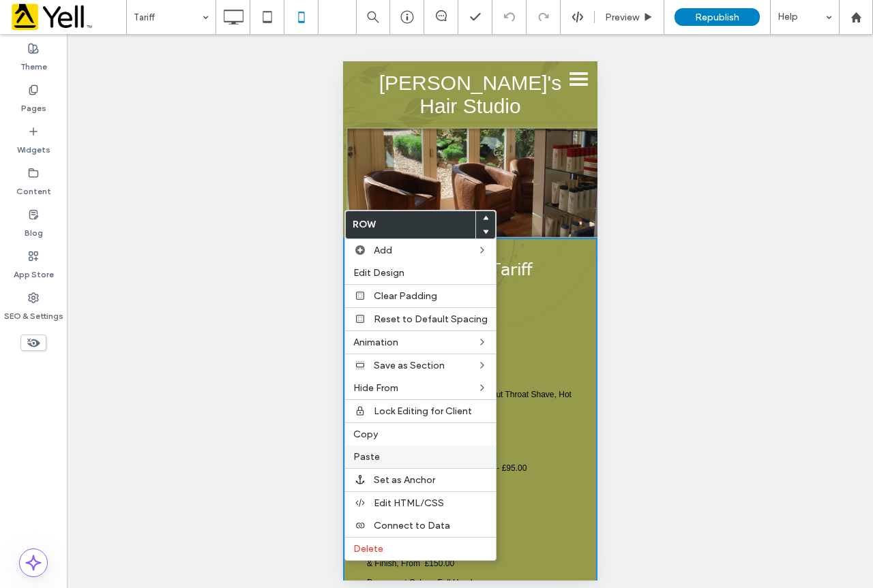
click at [374, 456] on span "Paste" at bounding box center [366, 457] width 27 height 12
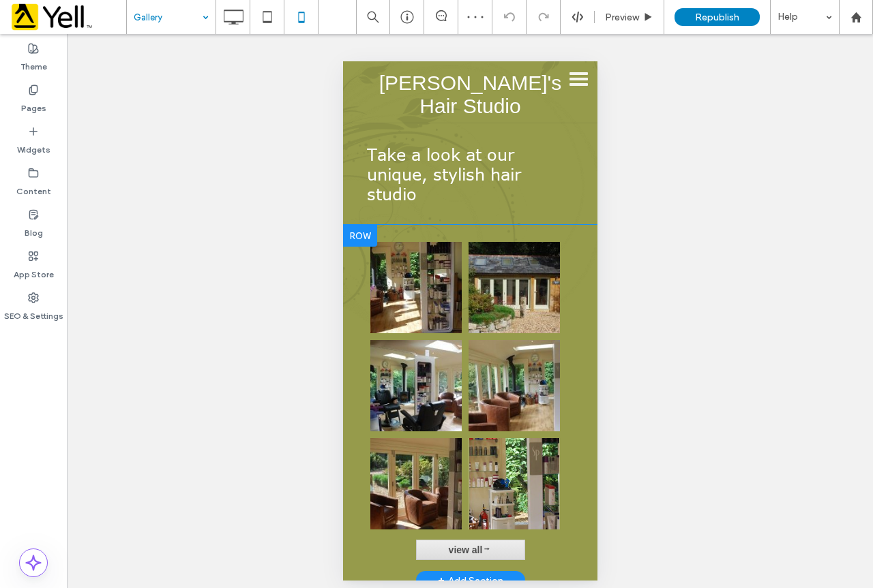
click at [360, 225] on div at bounding box center [359, 236] width 34 height 22
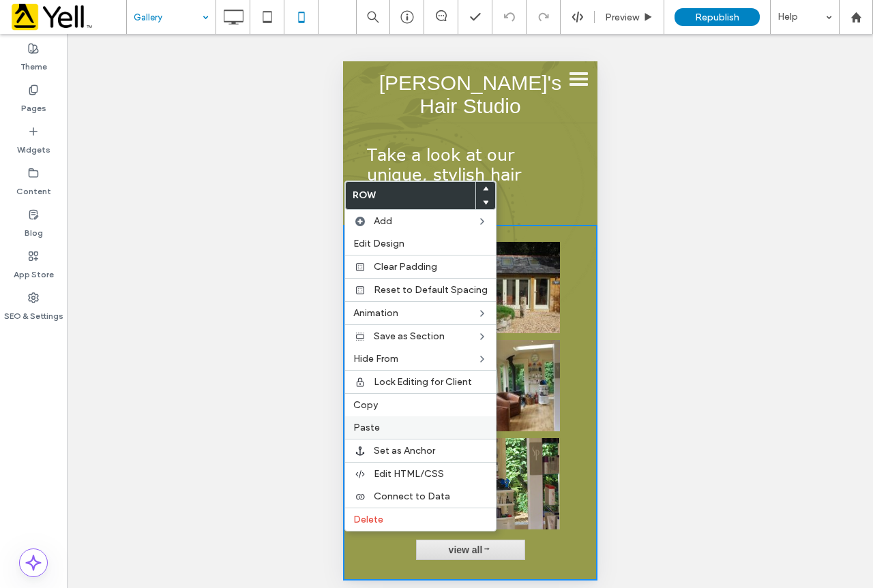
click at [374, 425] on span "Paste" at bounding box center [366, 428] width 27 height 12
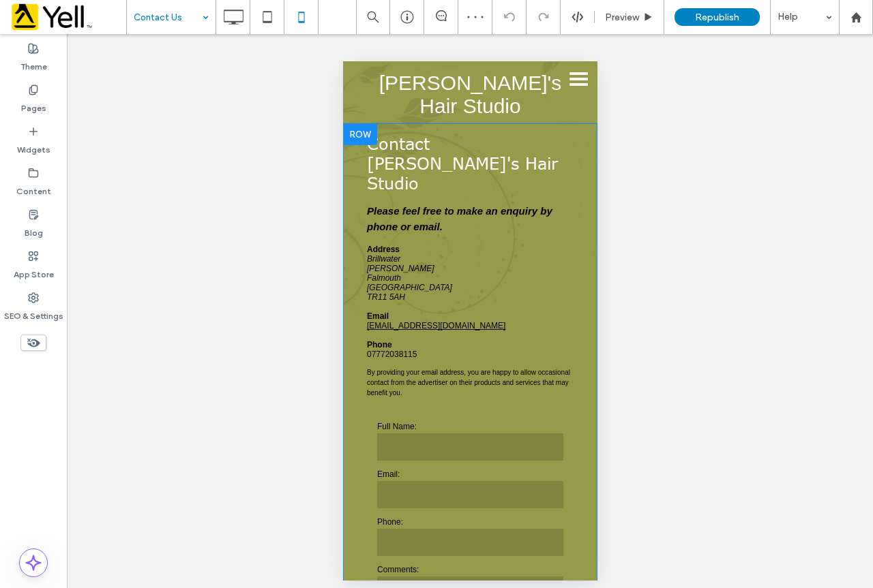
click at [361, 123] on div at bounding box center [359, 134] width 34 height 22
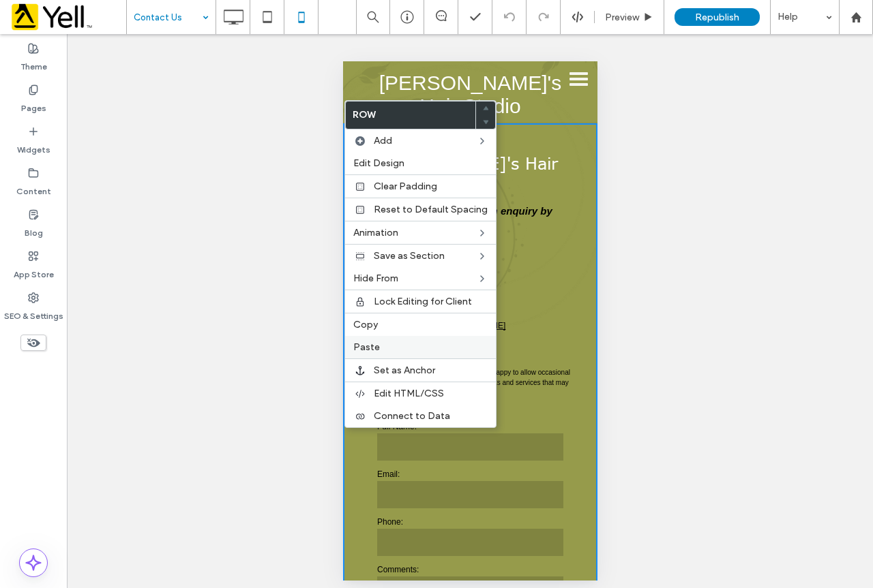
click at [383, 349] on label "Paste" at bounding box center [420, 348] width 134 height 12
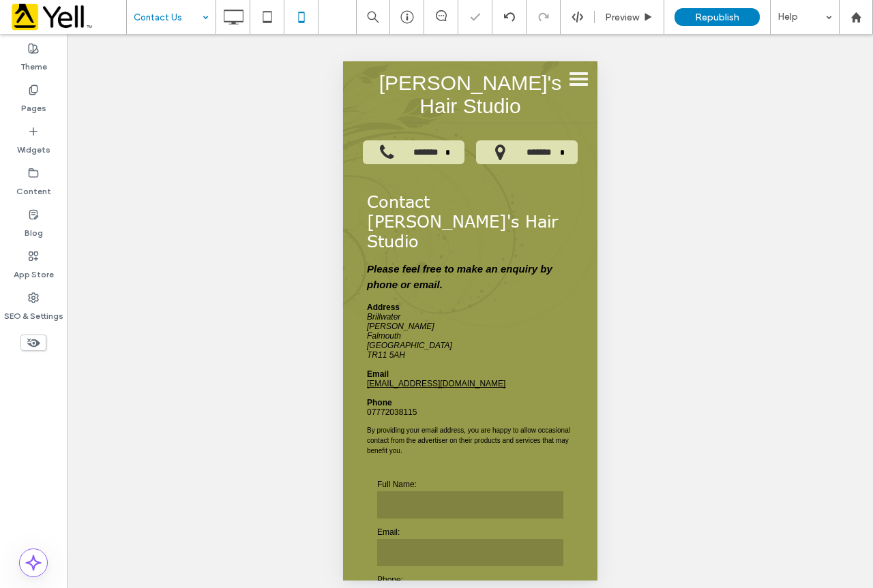
click at [794, 178] on div "**********" at bounding box center [470, 316] width 806 height 564
click at [711, 14] on span "Republish" at bounding box center [717, 18] width 44 height 12
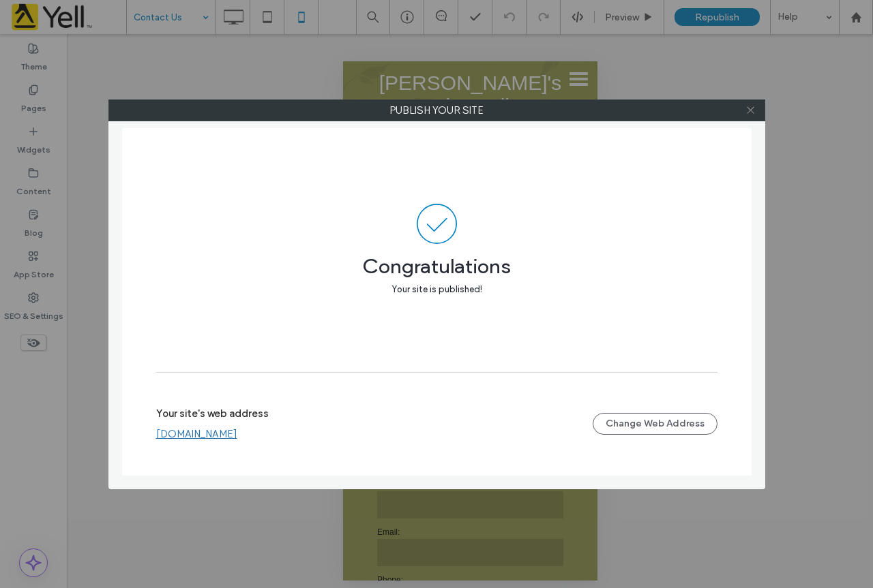
click at [752, 110] on icon at bounding box center [750, 110] width 10 height 10
